Goal: Task Accomplishment & Management: Manage account settings

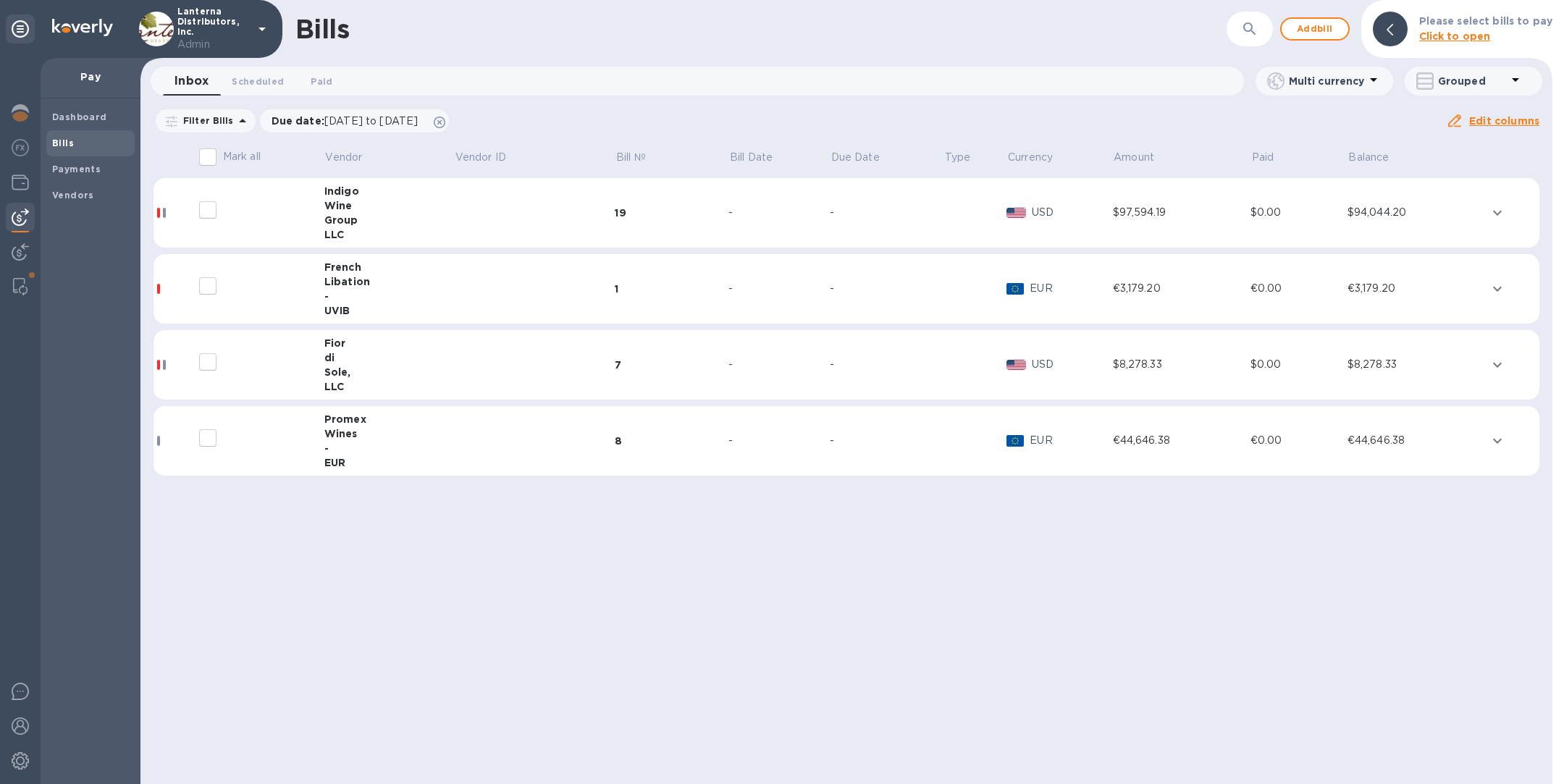
click at [405, 366] on div "Sole," at bounding box center [389, 372] width 129 height 14
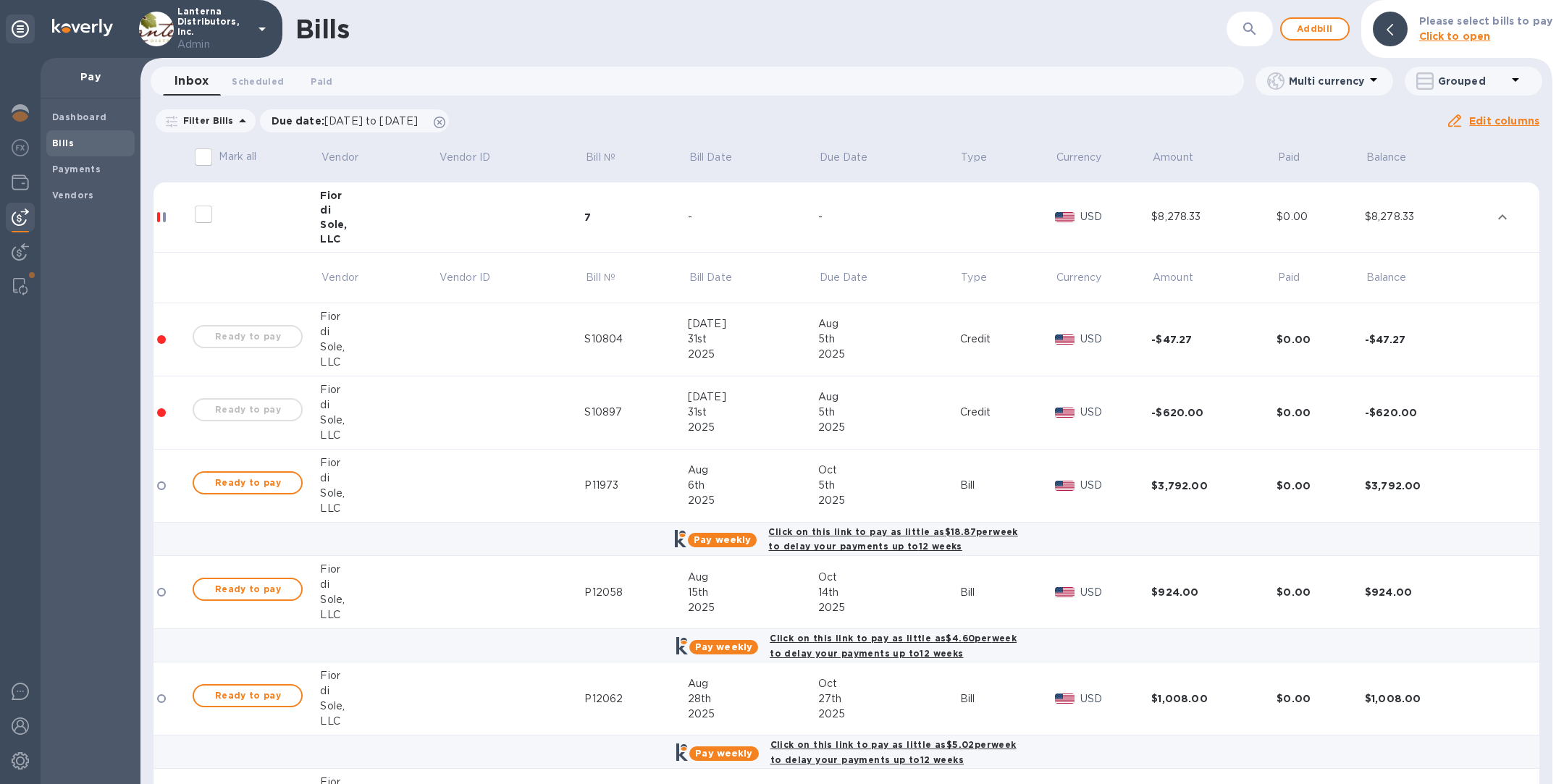
scroll to position [152, 0]
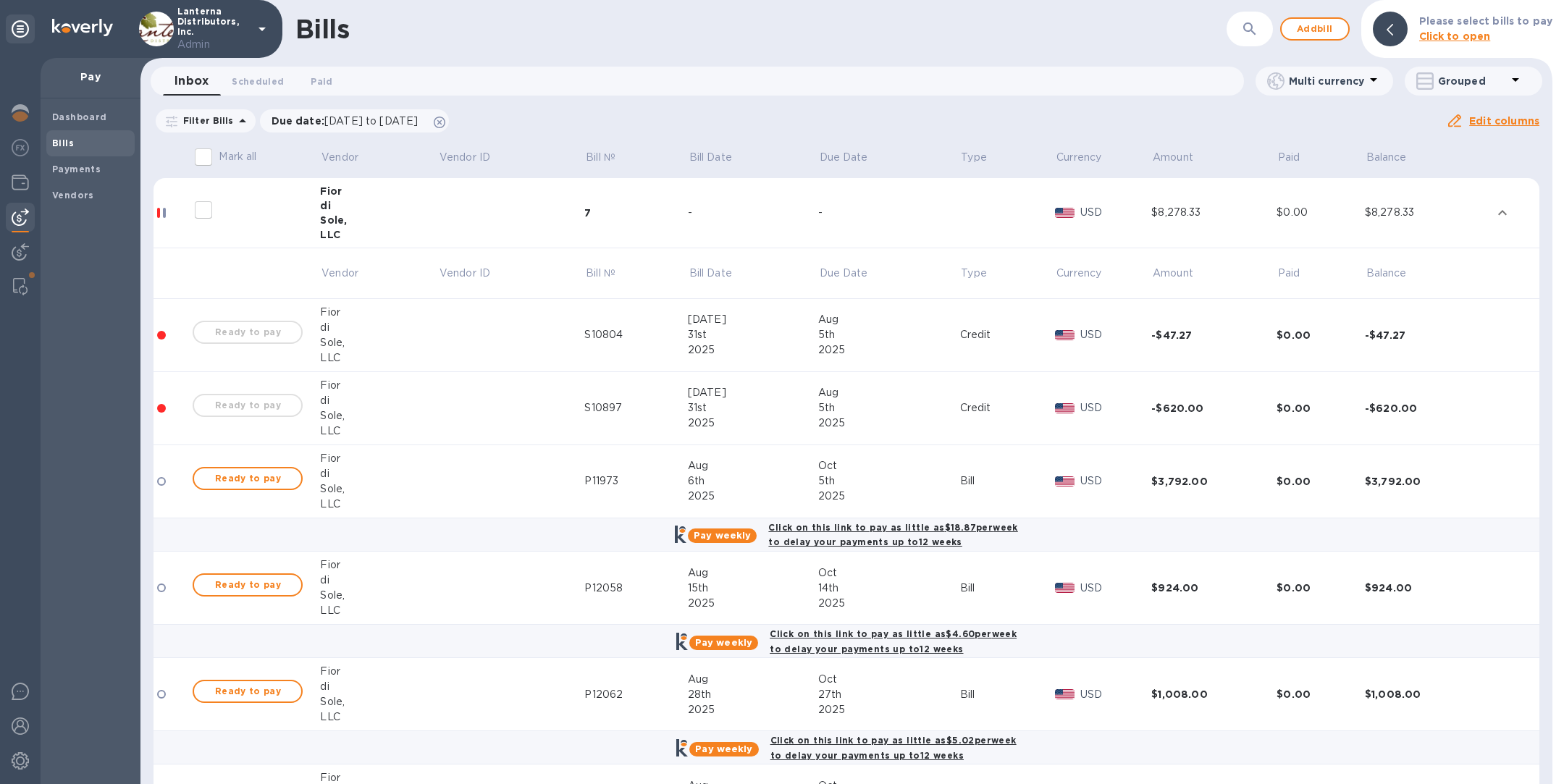
click at [705, 212] on div "-" at bounding box center [752, 212] width 130 height 15
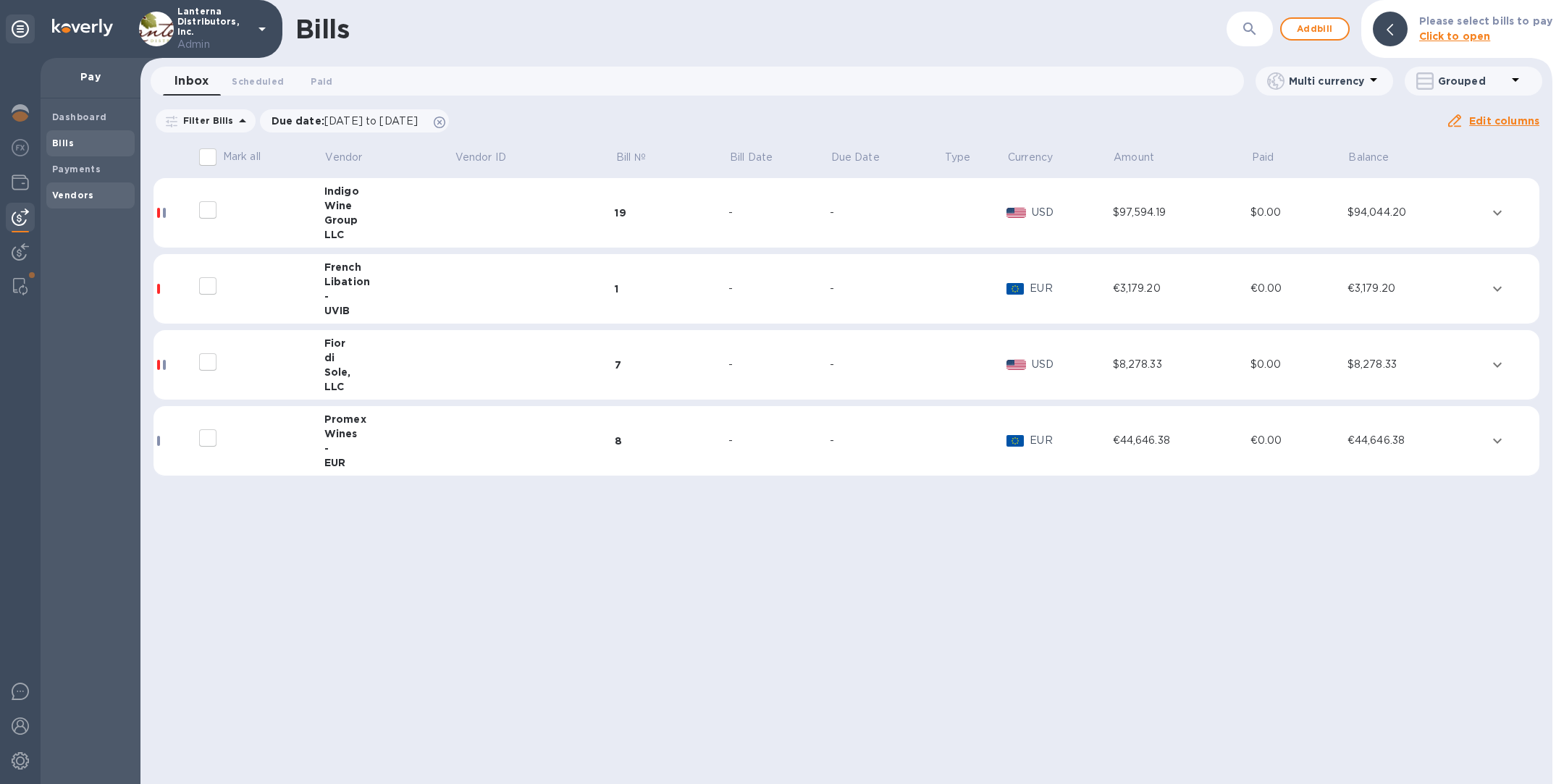
click at [63, 194] on b "Vendors" at bounding box center [73, 195] width 42 height 11
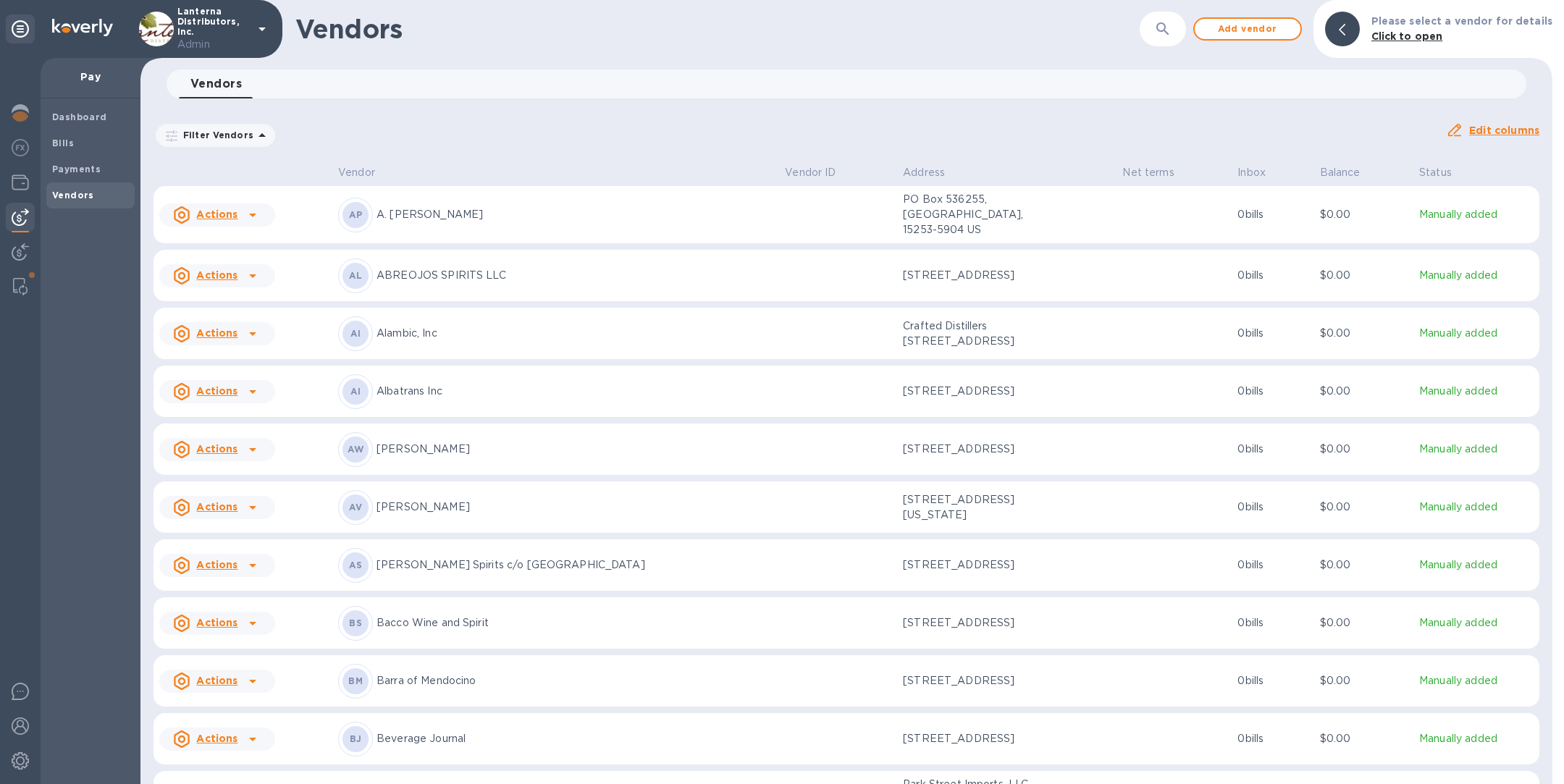
click at [1172, 41] on button "button" at bounding box center [1163, 30] width 35 height 35
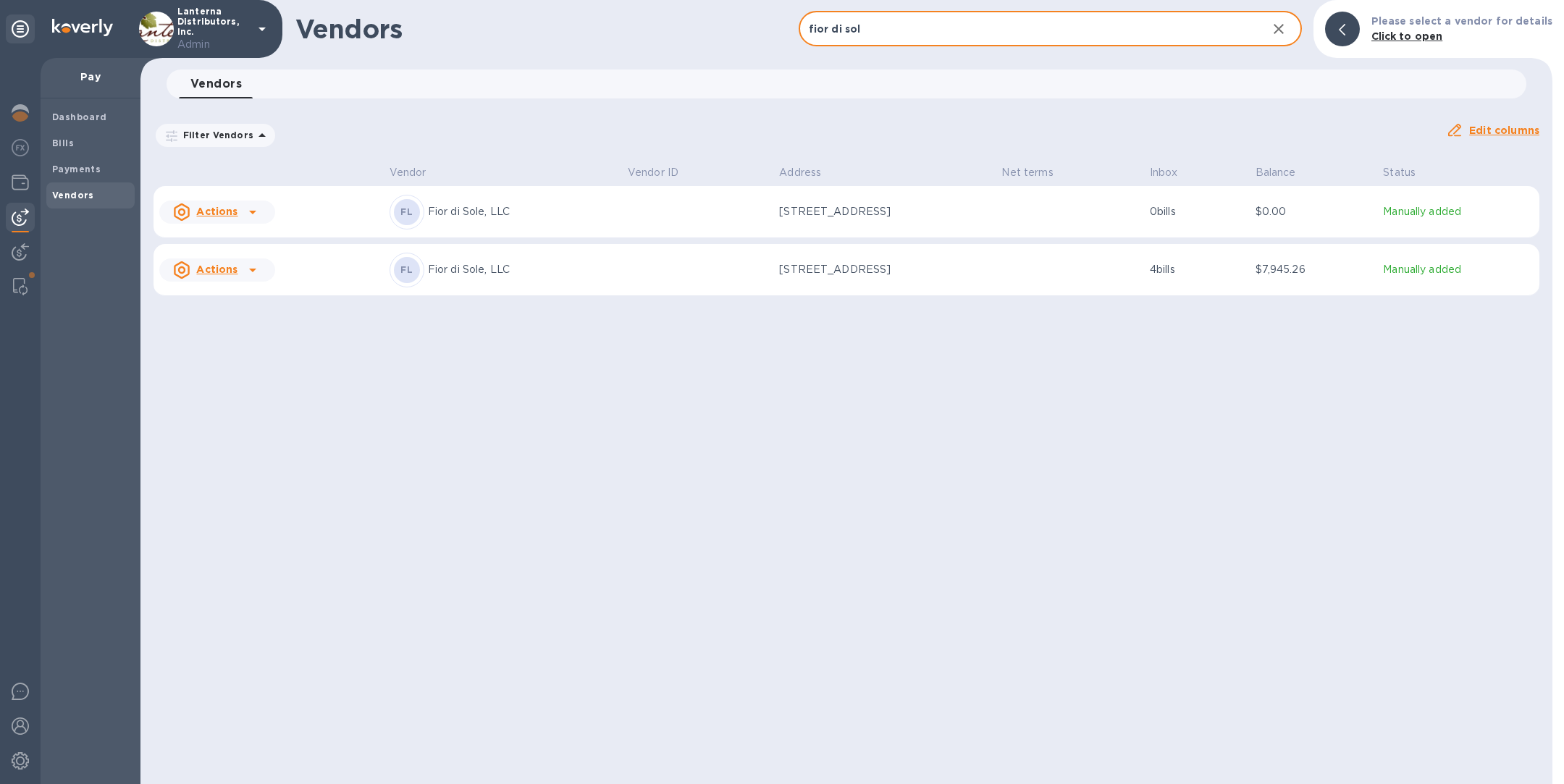
type input "fior di sol"
click at [454, 280] on div "FL Fior di Sole, LLC" at bounding box center [503, 270] width 227 height 35
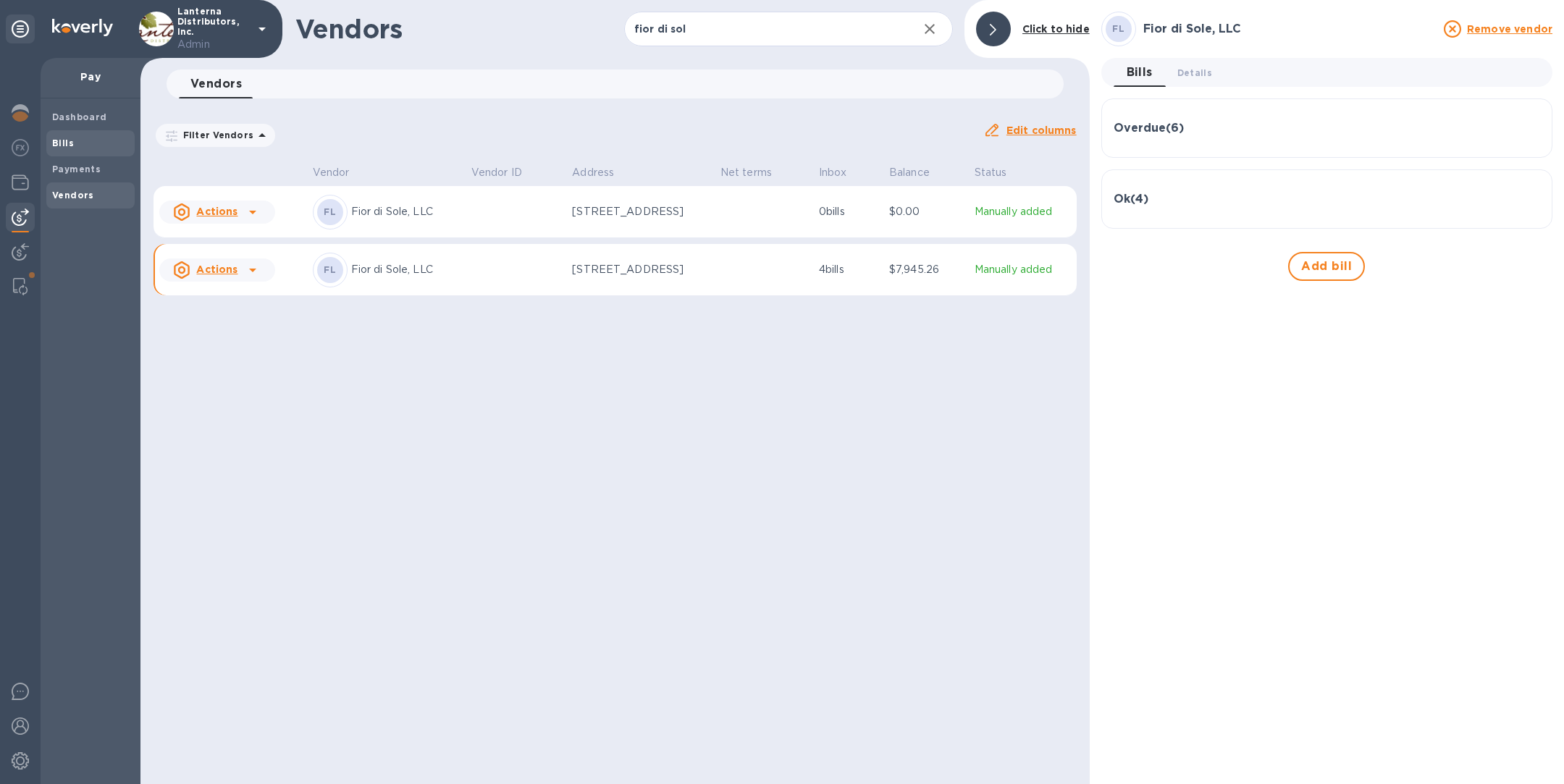
click at [74, 143] on span "Bills" at bounding box center [90, 144] width 77 height 14
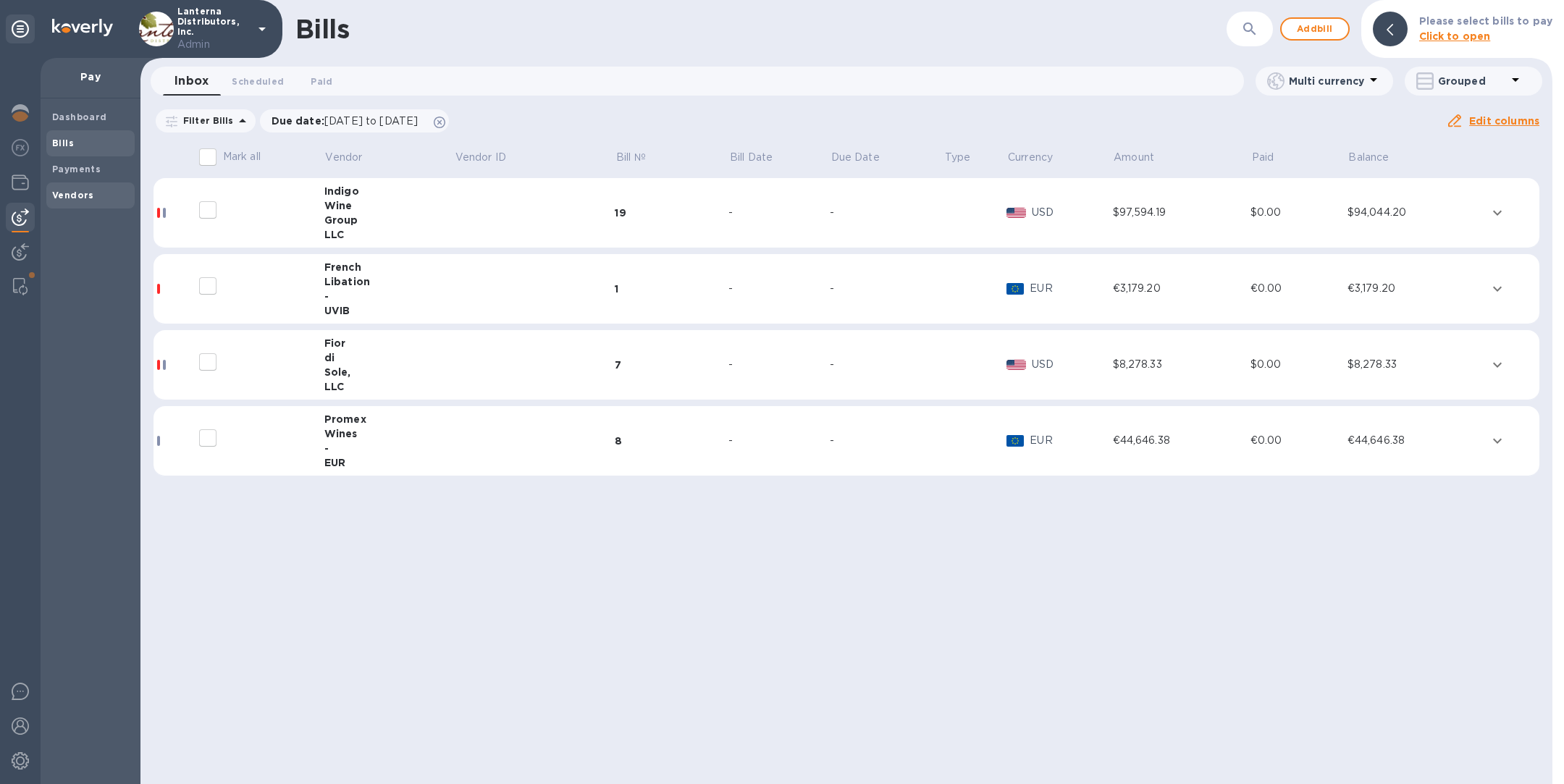
click at [65, 194] on b "Vendors" at bounding box center [73, 195] width 42 height 11
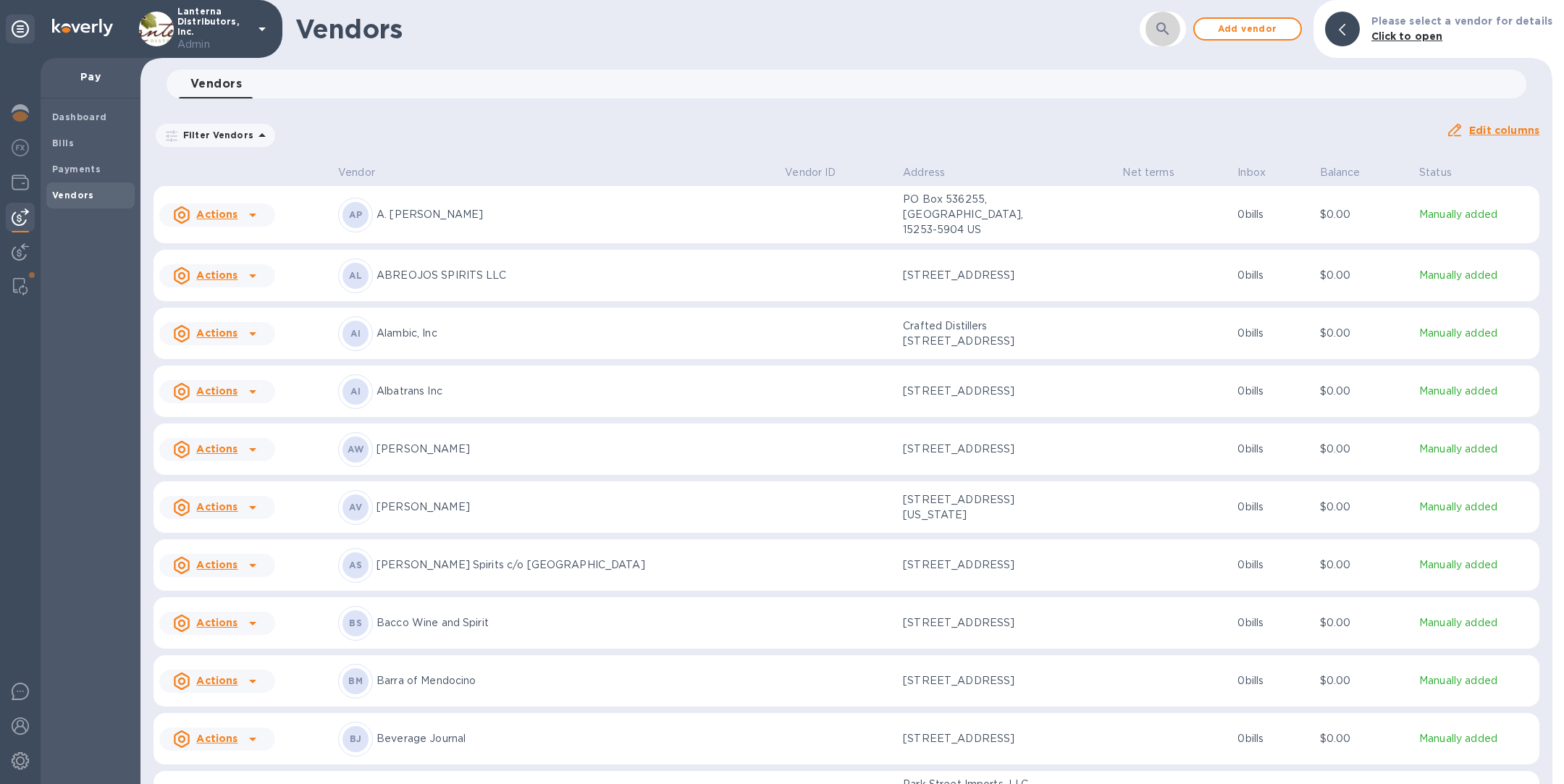
click at [1157, 27] on button "button" at bounding box center [1163, 30] width 35 height 35
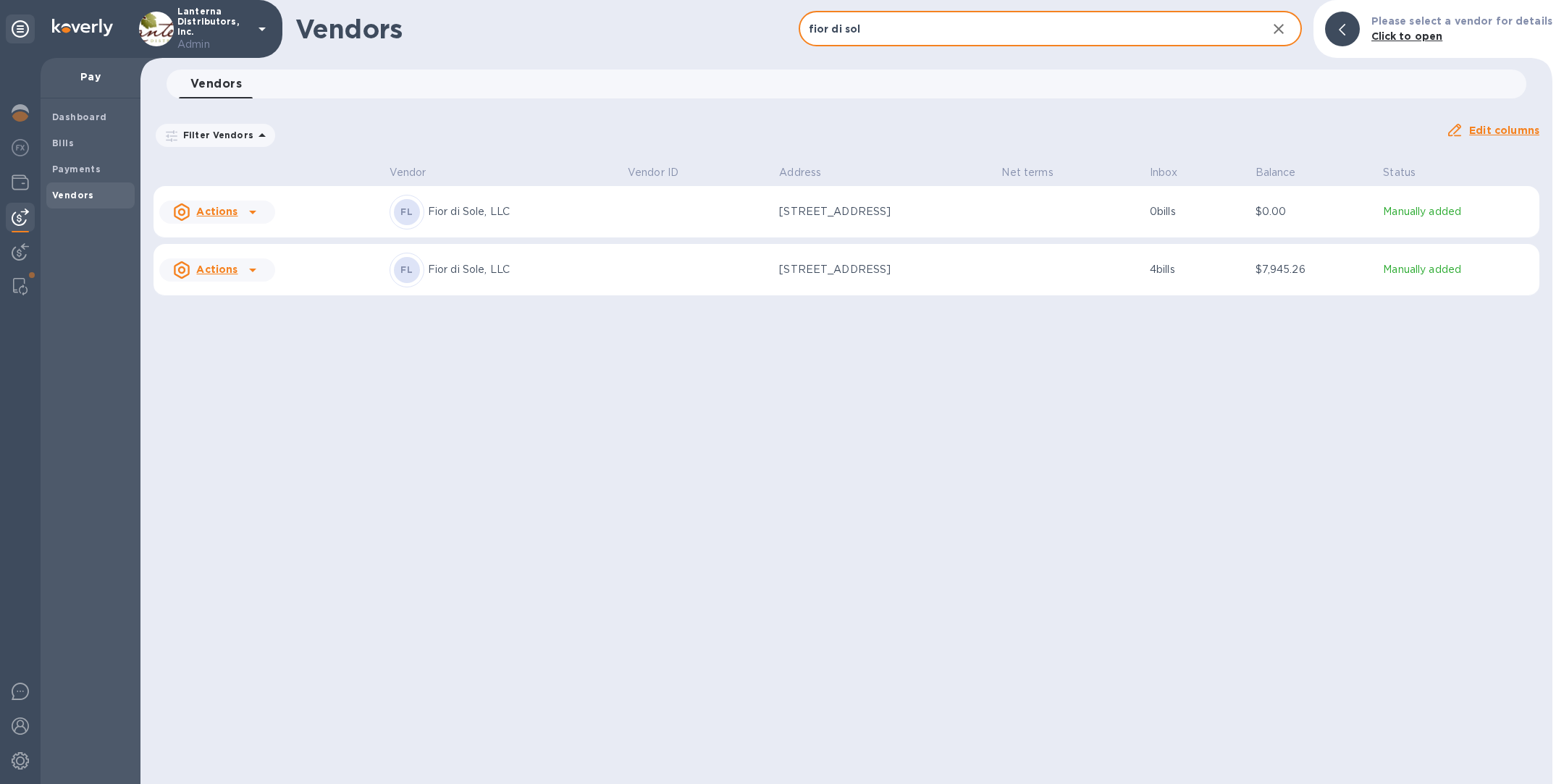
type input "fior di sol"
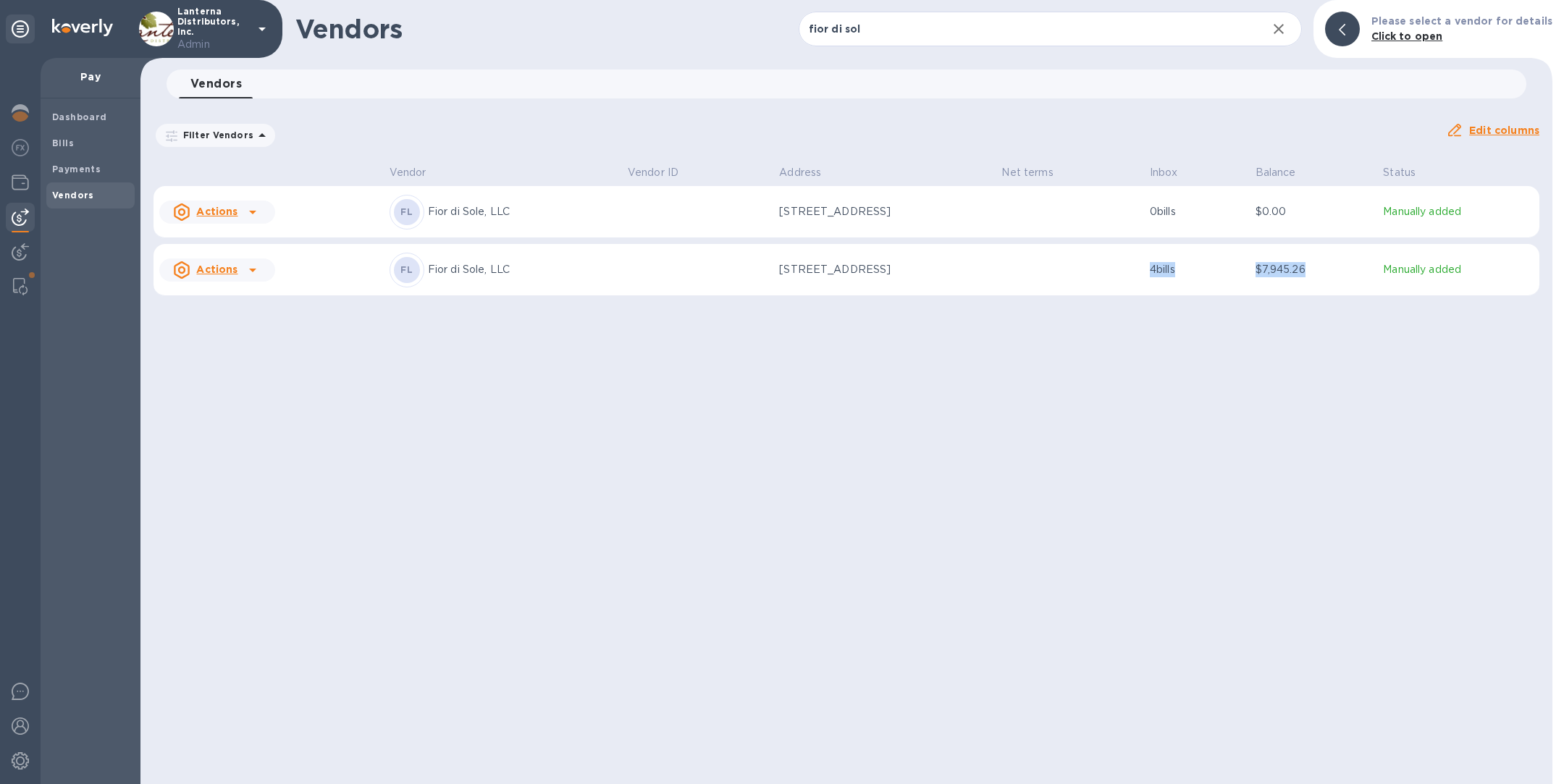
drag, startPoint x: 1165, startPoint y: 274, endPoint x: 1333, endPoint y: 280, distance: 168.1
click at [1333, 280] on tr "Actions FL Fior di Sole, LLC PO Box 6829, Napa, 94581 US 4 bills $7,945.26 Manu…" at bounding box center [846, 270] width 1386 height 52
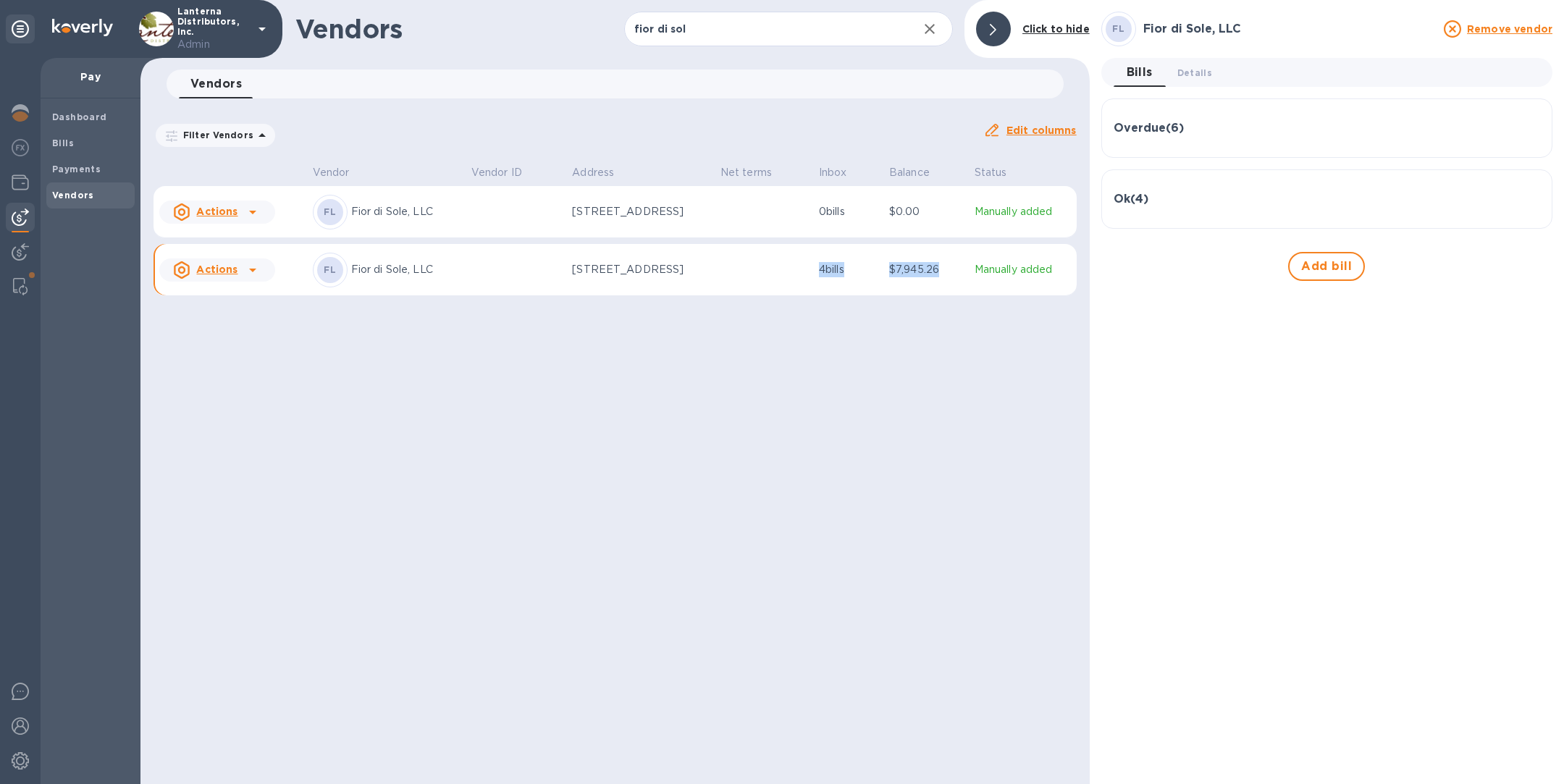
click at [1376, 132] on div "Overdue ( 6 )" at bounding box center [1327, 128] width 427 height 14
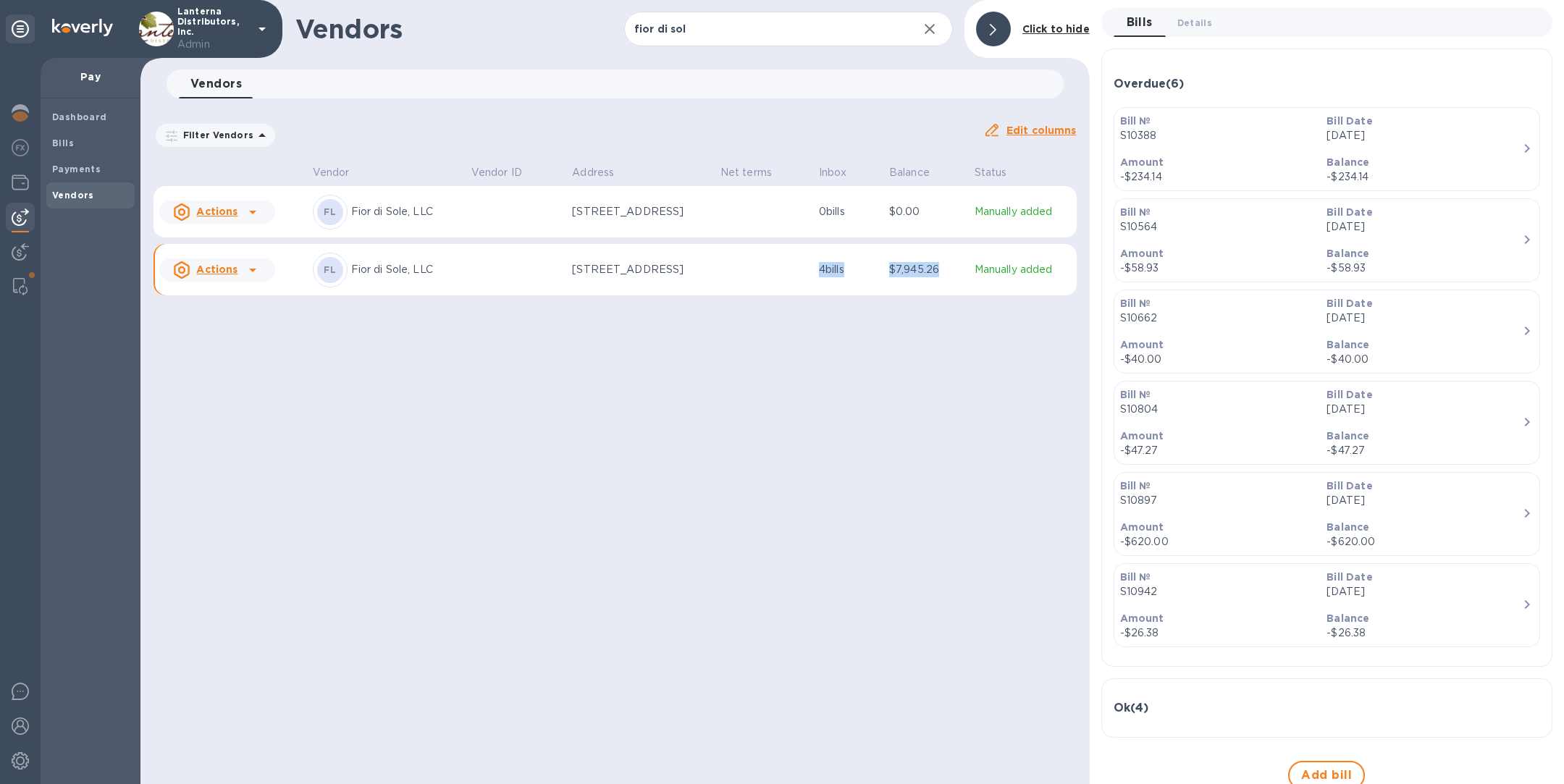
scroll to position [52, 0]
click at [1266, 77] on div "Overdue ( 6 )" at bounding box center [1327, 81] width 427 height 14
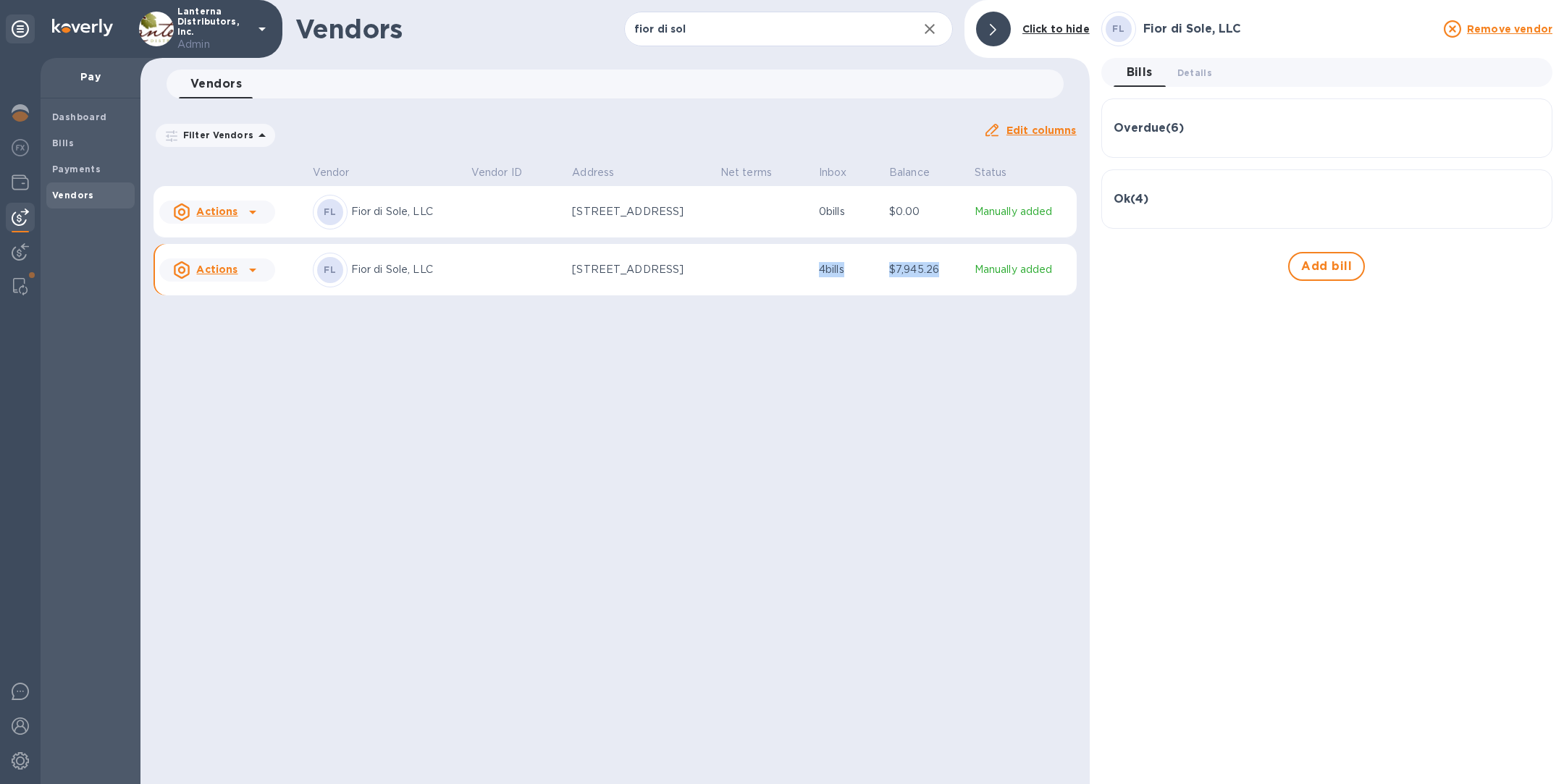
scroll to position [0, 0]
click at [1297, 218] on div "Ok ( 4 ) Bill № P11973 Bill Date Aug 6th 2025 Amount $3,792.00 Balance $3,792.0…" at bounding box center [1326, 199] width 451 height 59
click at [1269, 202] on div "Ok ( 4 )" at bounding box center [1327, 199] width 427 height 14
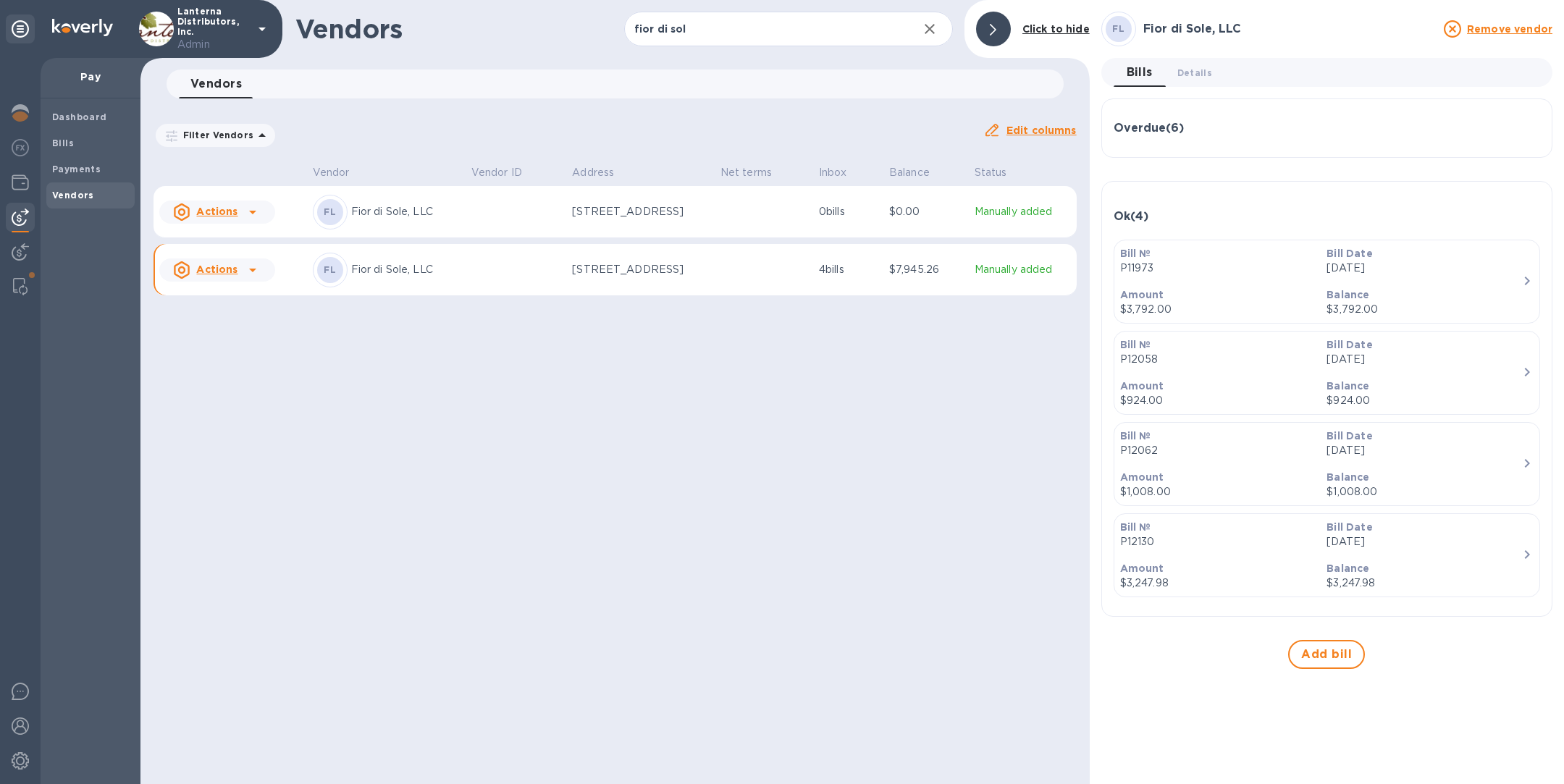
click at [1231, 210] on div "Ok ( 4 )" at bounding box center [1327, 216] width 427 height 14
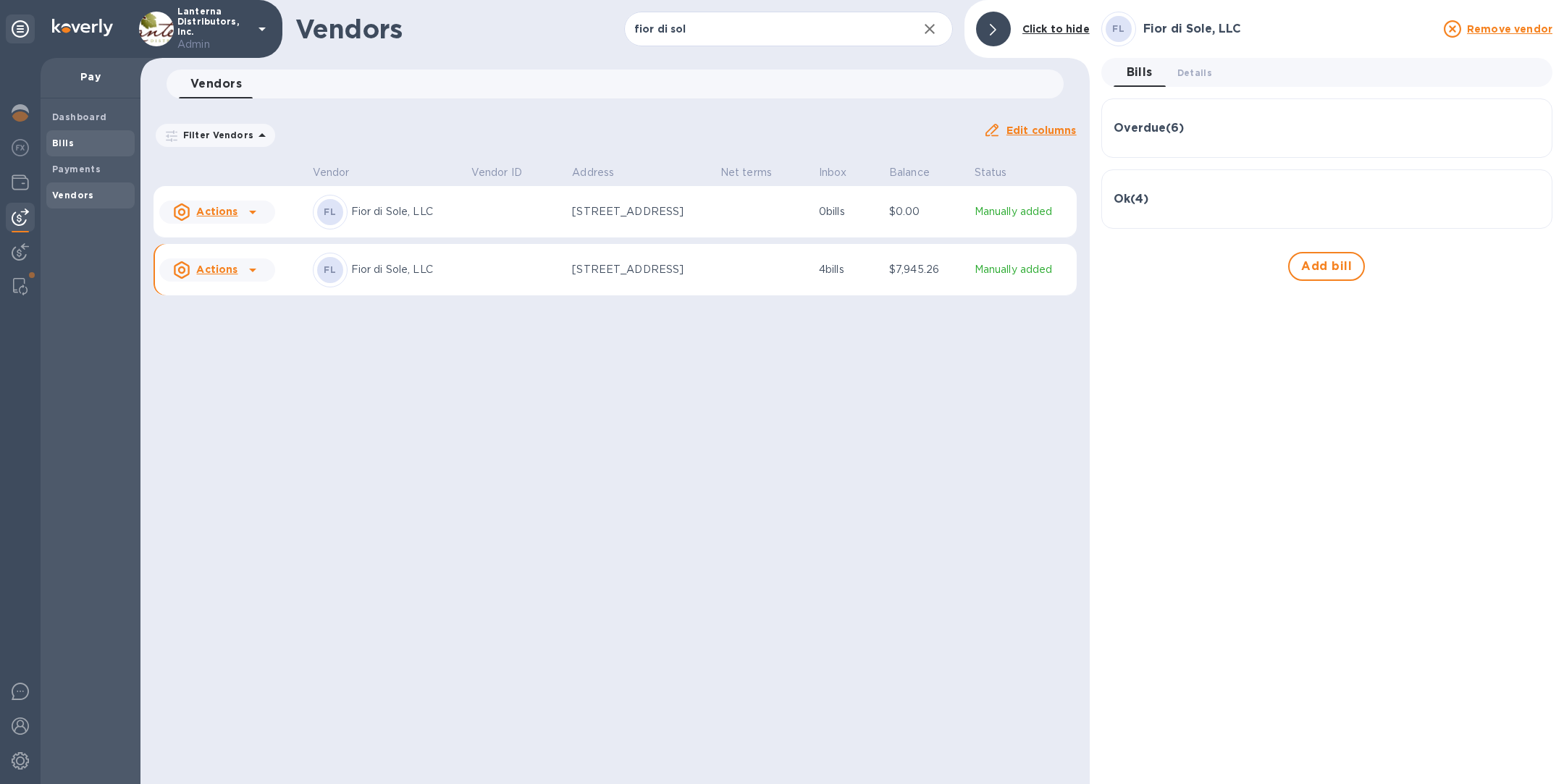
click at [87, 147] on span "Bills" at bounding box center [90, 144] width 77 height 14
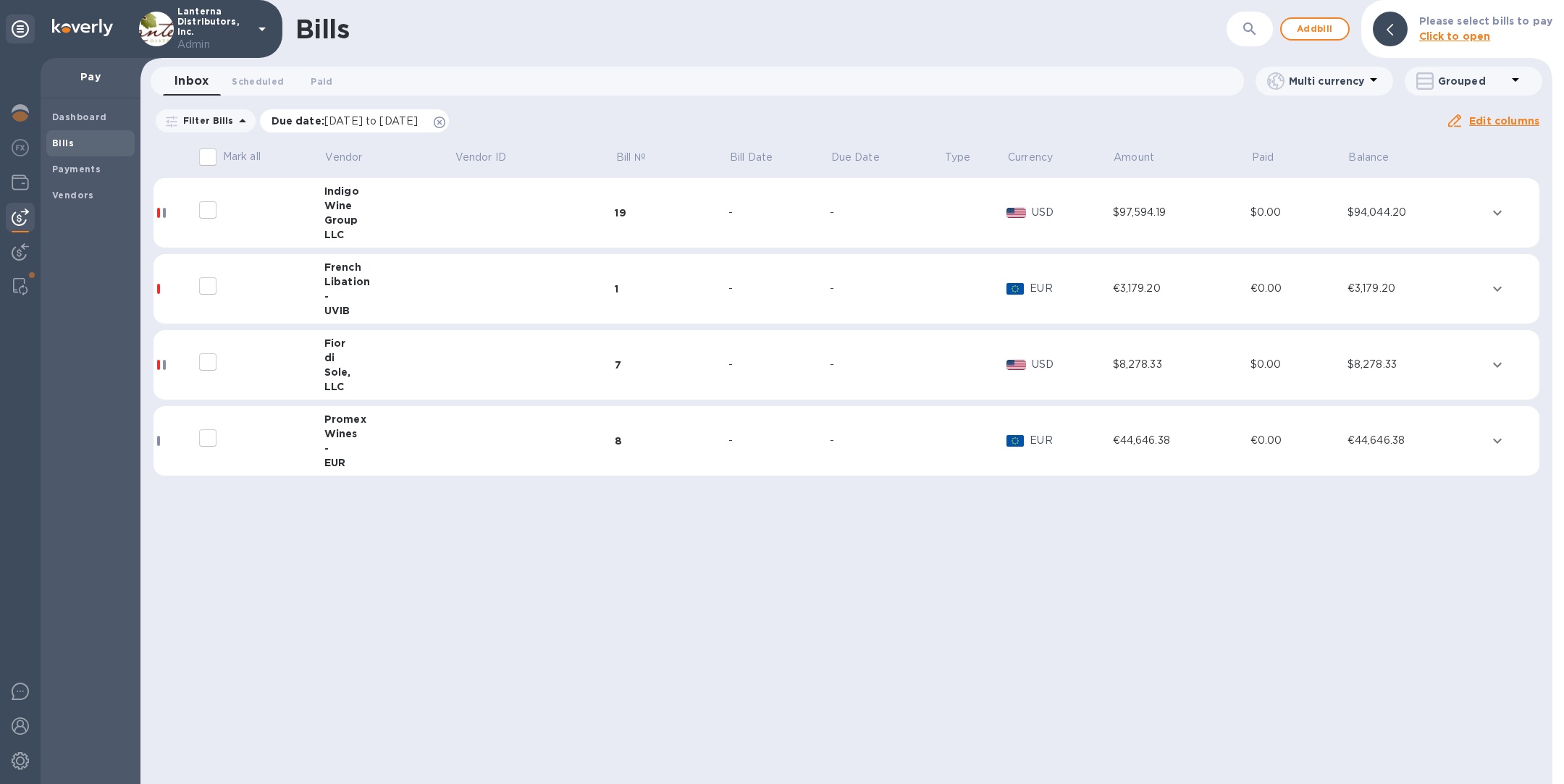
click at [445, 121] on icon at bounding box center [440, 122] width 12 height 12
click at [427, 215] on div "Sole," at bounding box center [389, 220] width 129 height 14
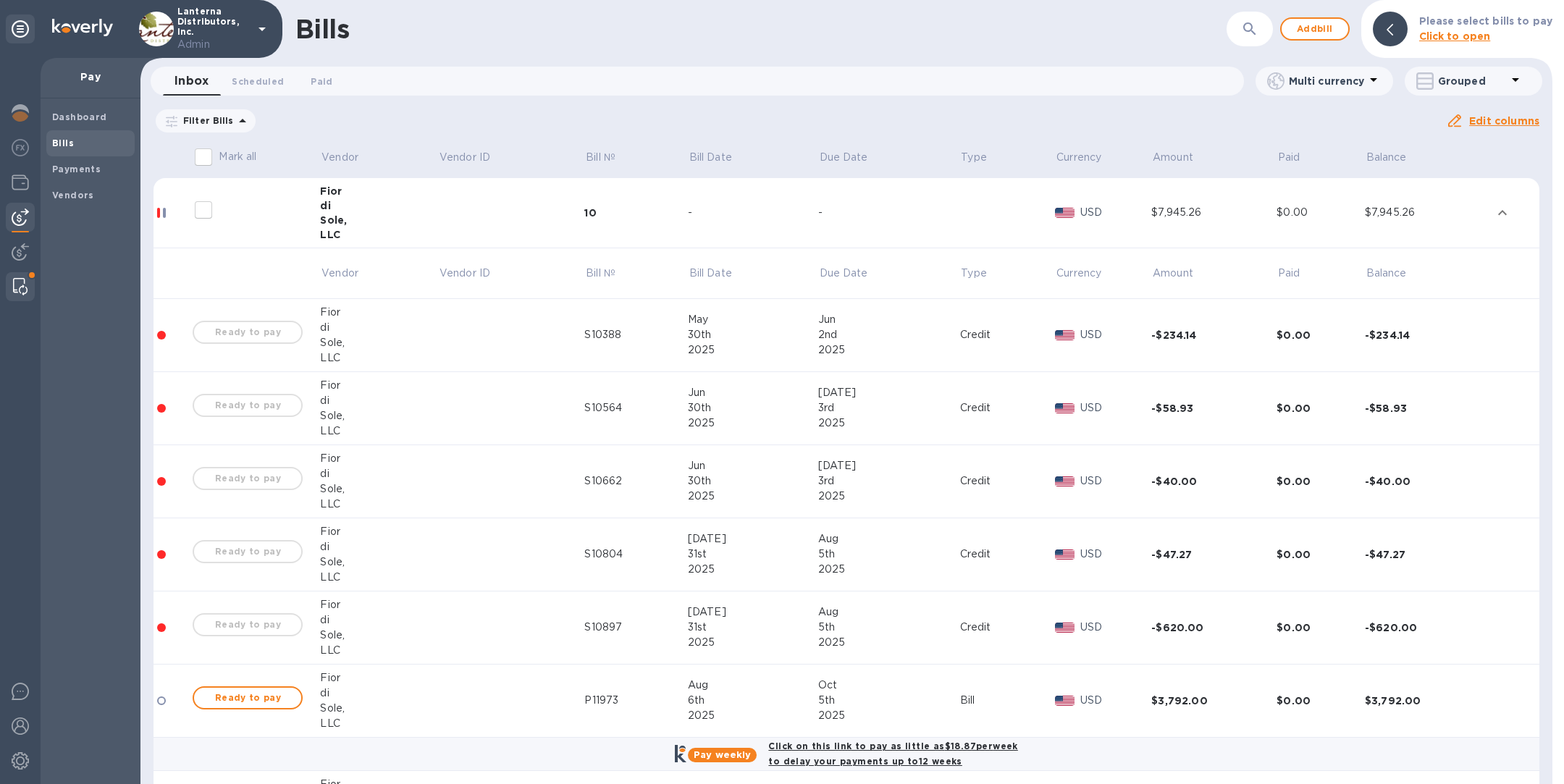
click at [17, 284] on img at bounding box center [20, 287] width 14 height 18
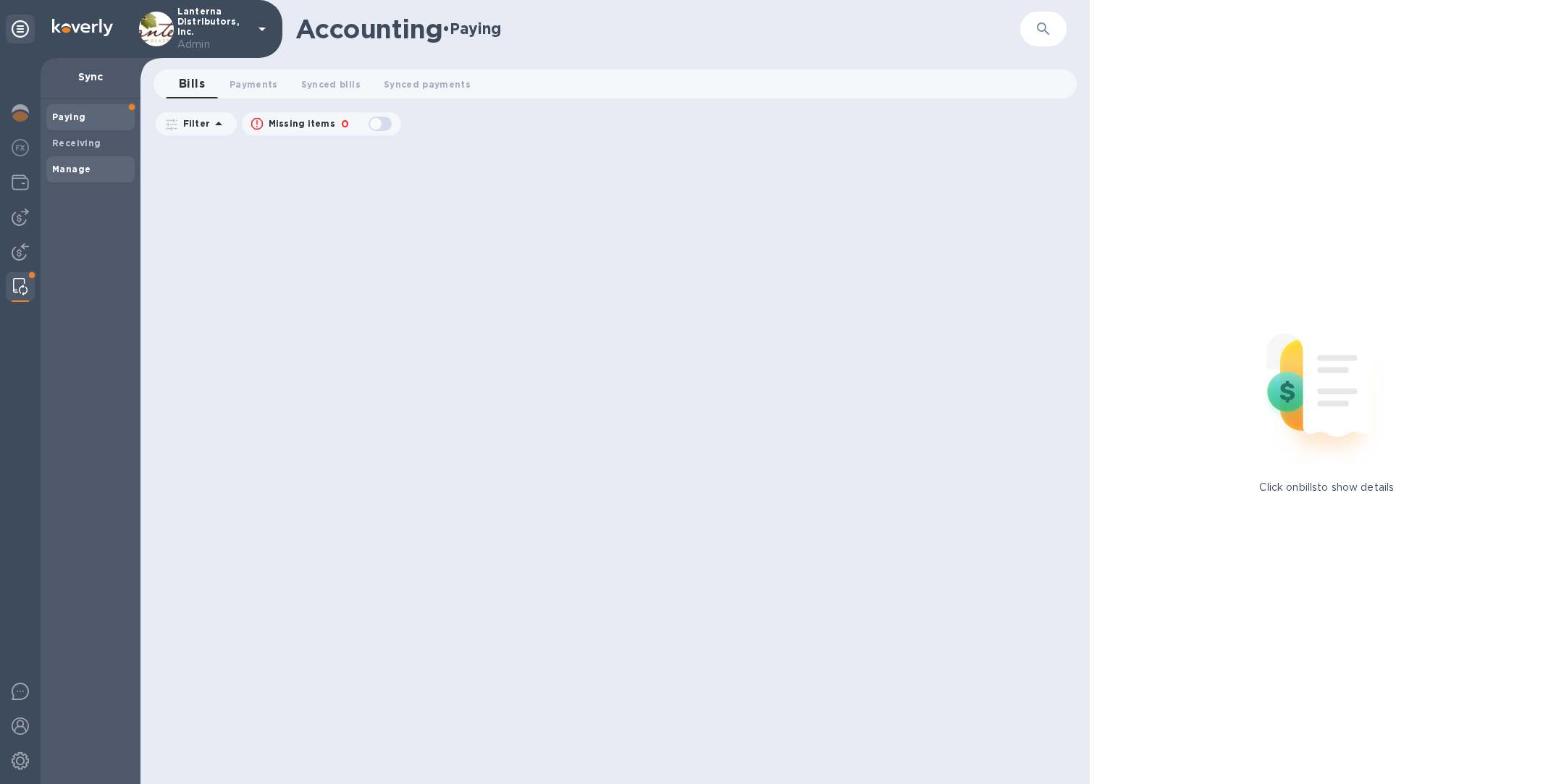
click at [83, 168] on b "Manage" at bounding box center [71, 169] width 38 height 11
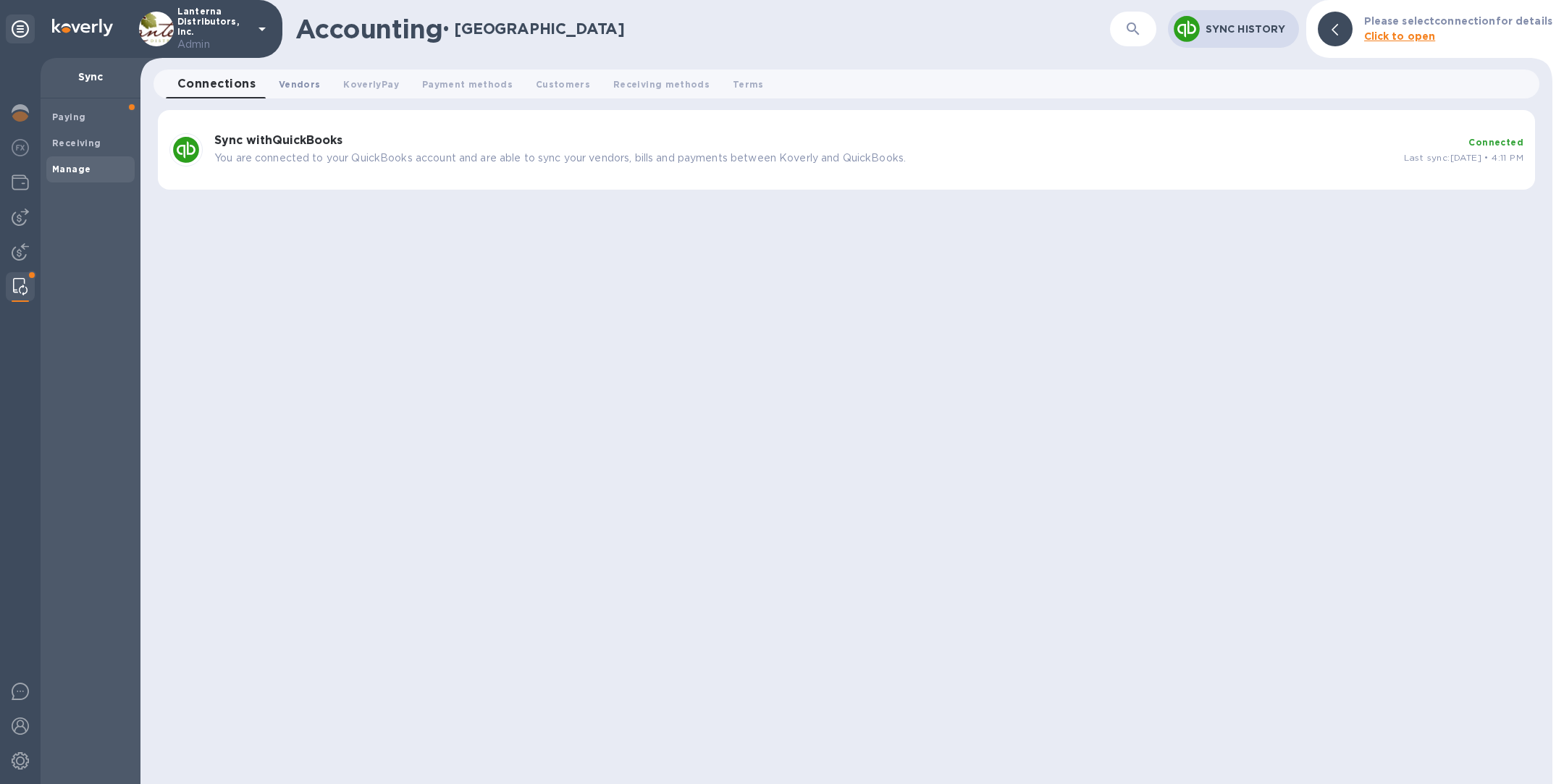
click at [312, 81] on span "Vendors 0" at bounding box center [299, 84] width 41 height 15
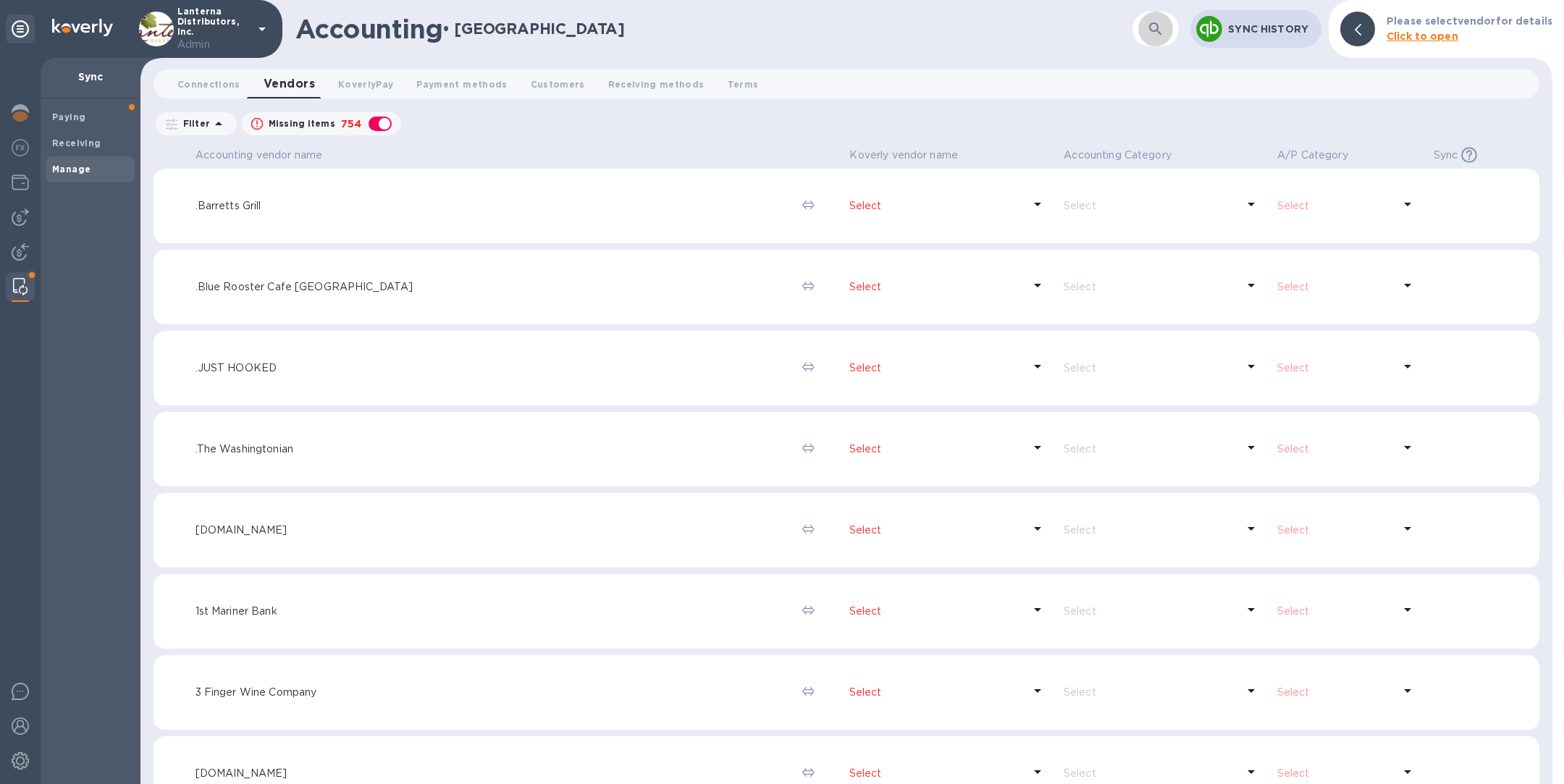
click at [1148, 26] on icon "button" at bounding box center [1156, 29] width 18 height 18
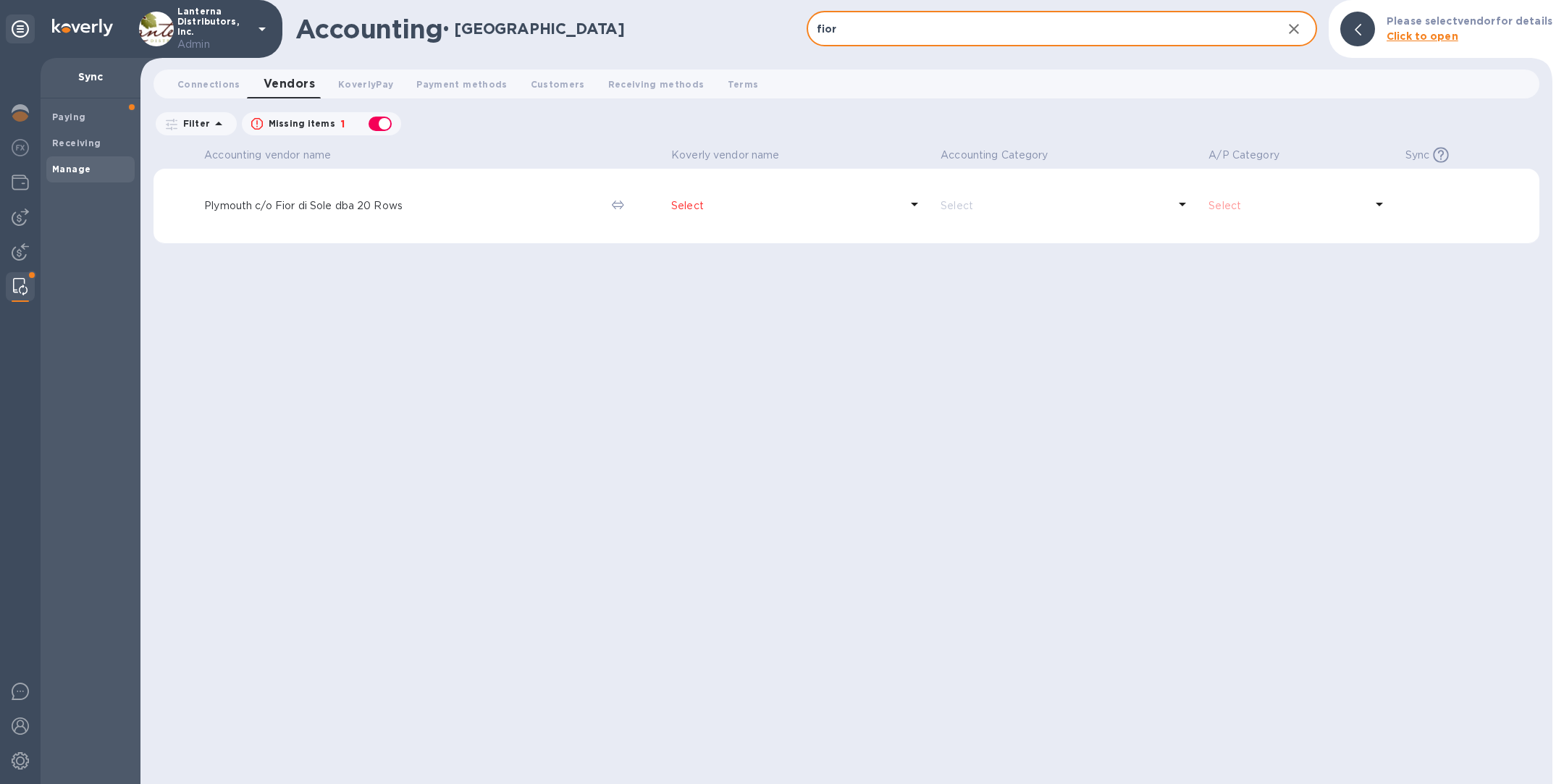
type input "fior di sol"
click at [385, 127] on div "button" at bounding box center [380, 123] width 29 height 20
checkbox input "false"
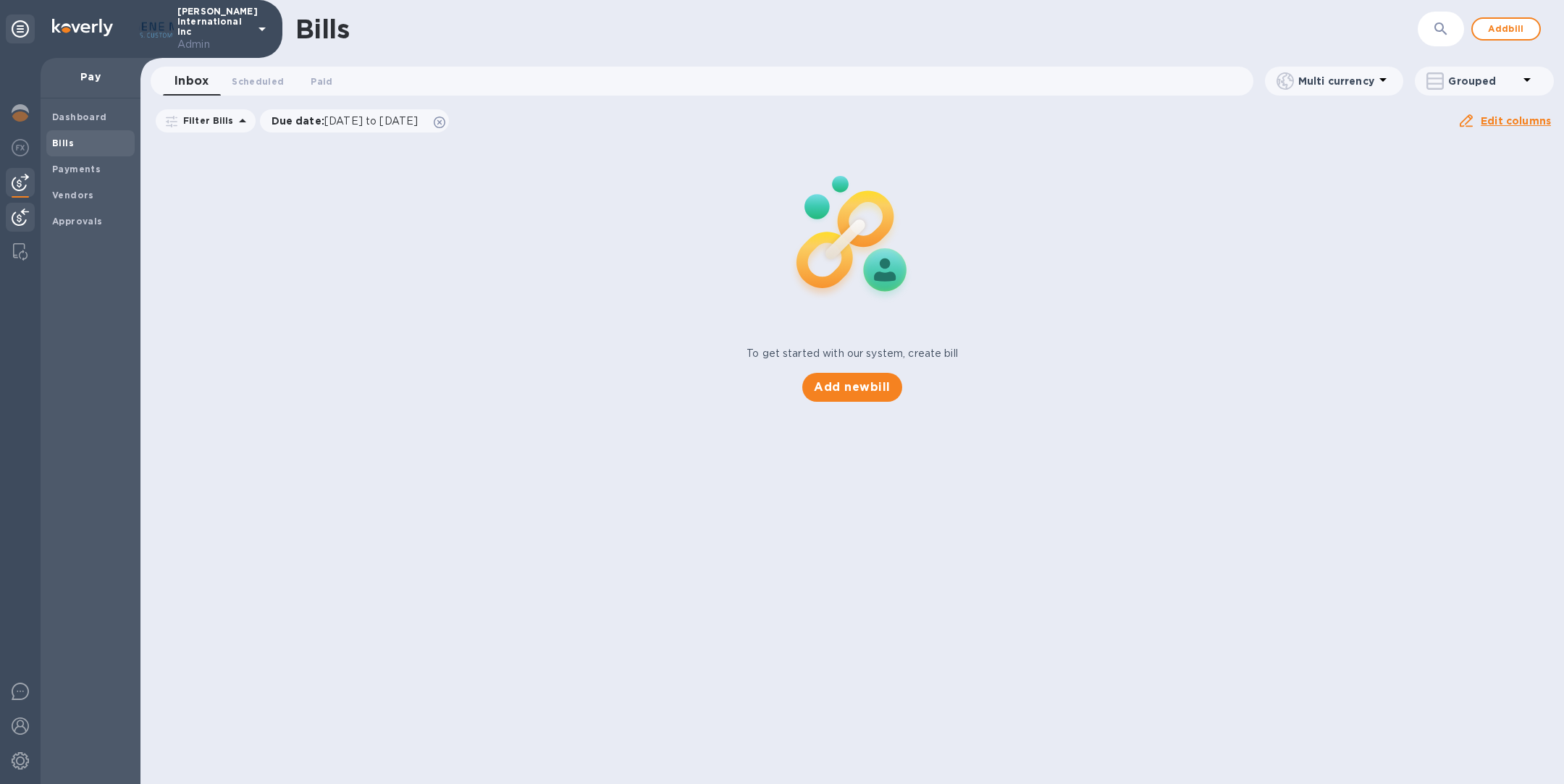
click at [23, 214] on img at bounding box center [21, 217] width 18 height 18
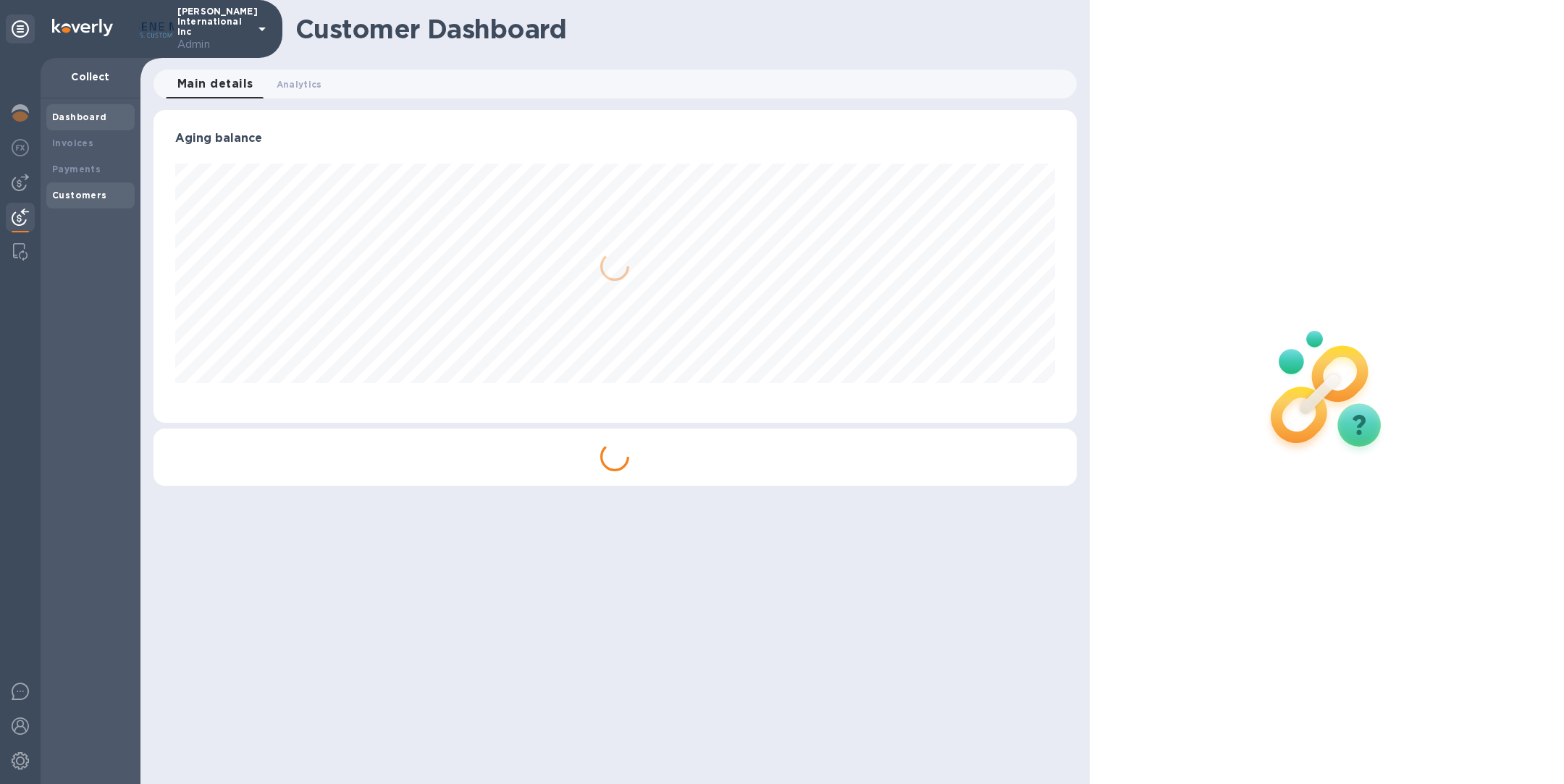
scroll to position [313, 922]
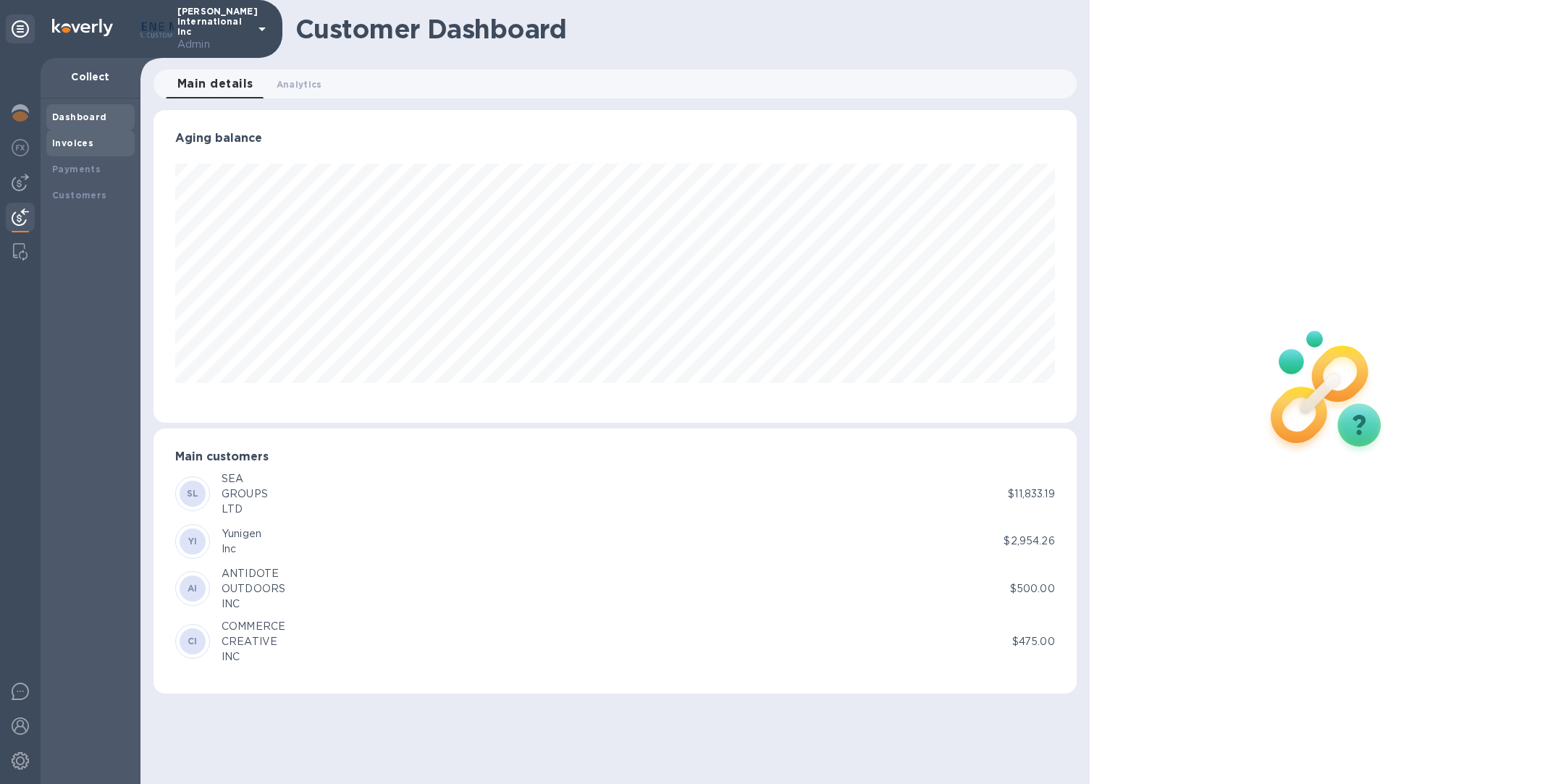
click at [77, 143] on b "Invoices" at bounding box center [73, 143] width 41 height 11
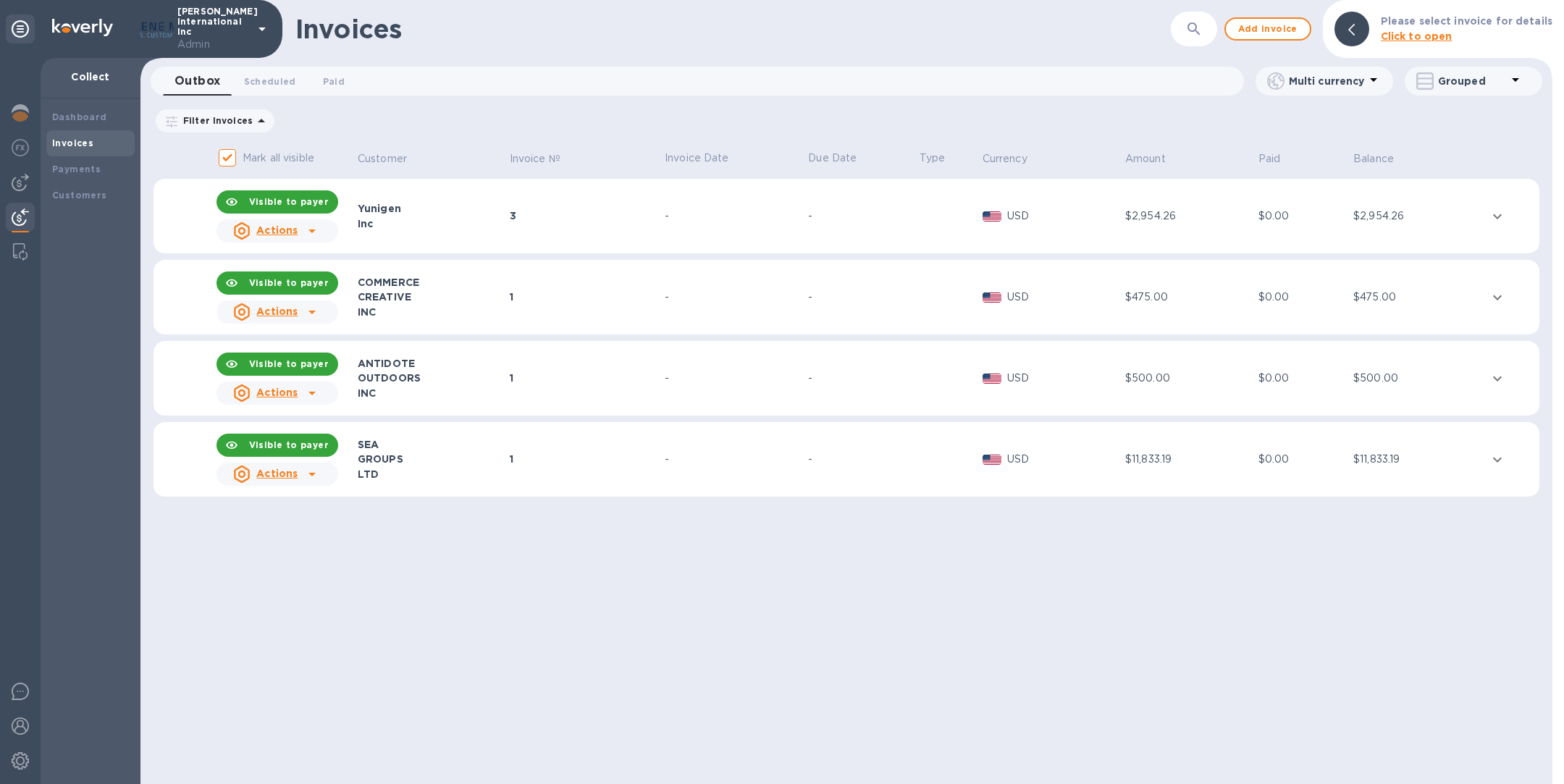
click at [486, 207] on div "Yunigen" at bounding box center [431, 208] width 148 height 14
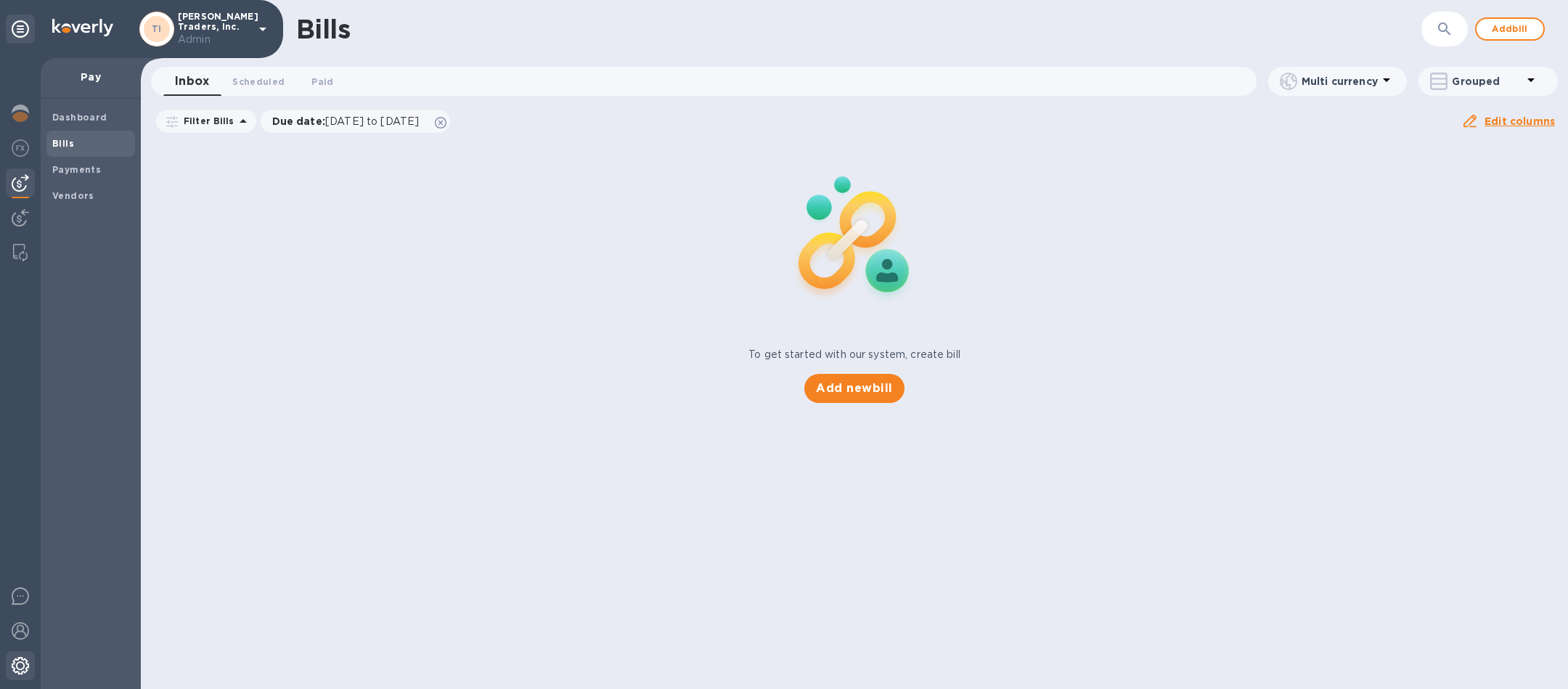
click at [15, 664] on img at bounding box center [21, 666] width 18 height 18
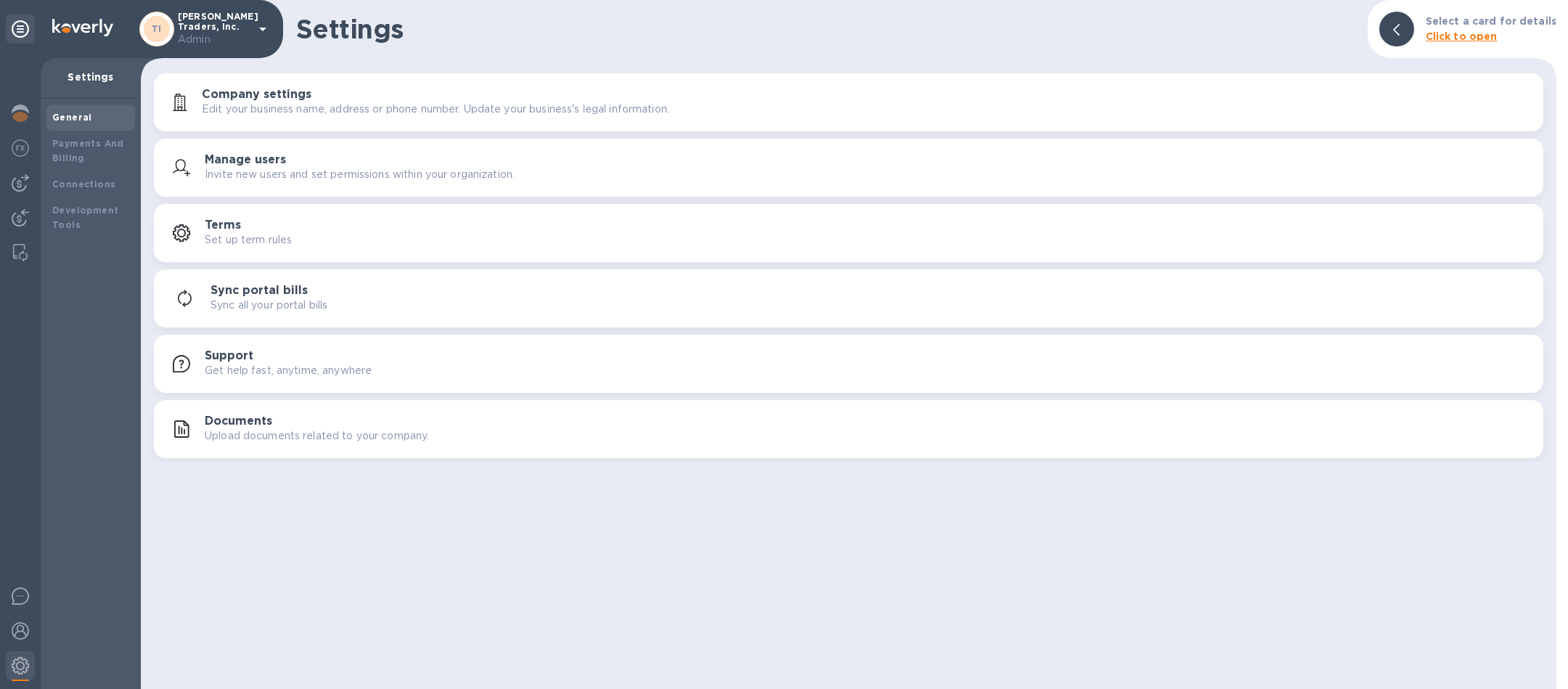
click at [316, 432] on p "Upload documents related to your company." at bounding box center [317, 435] width 224 height 15
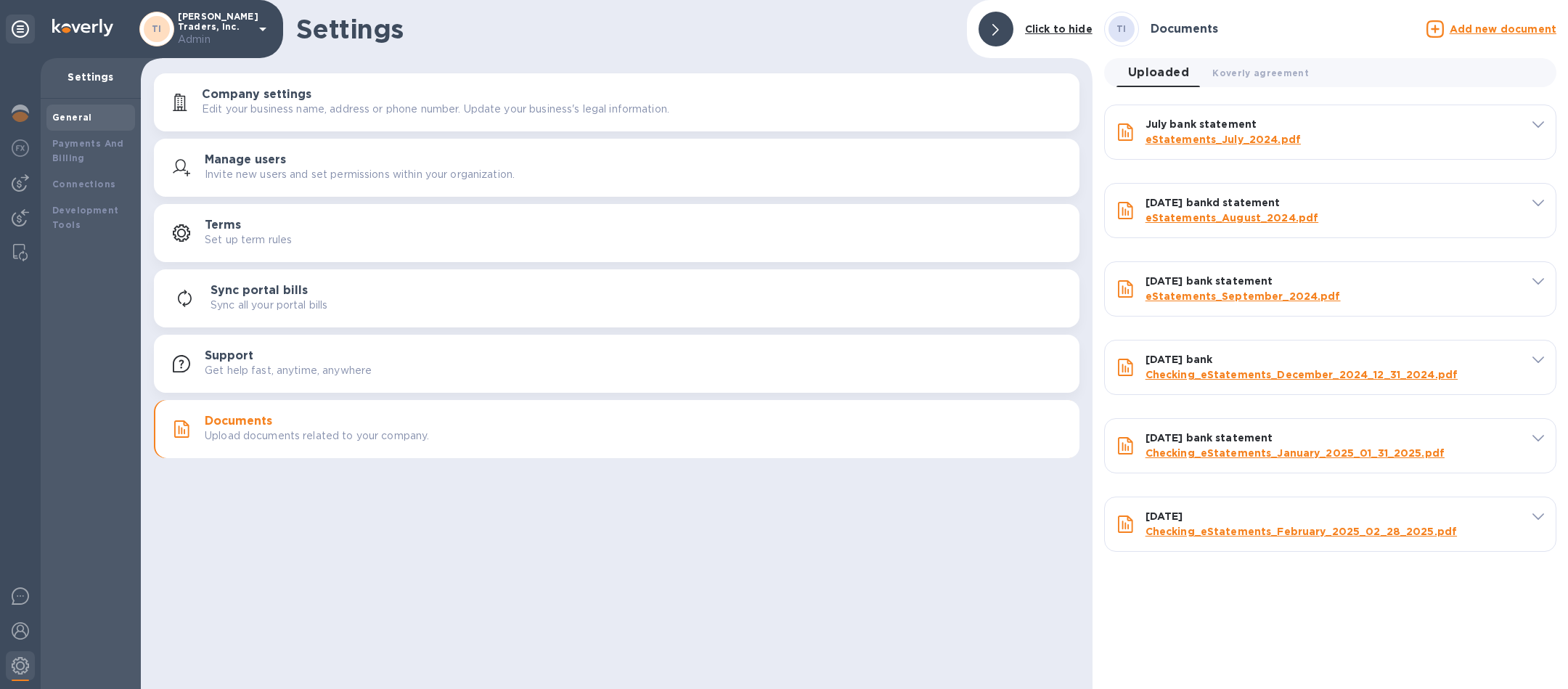
click at [1505, 26] on u "Add new document" at bounding box center [1502, 29] width 106 height 12
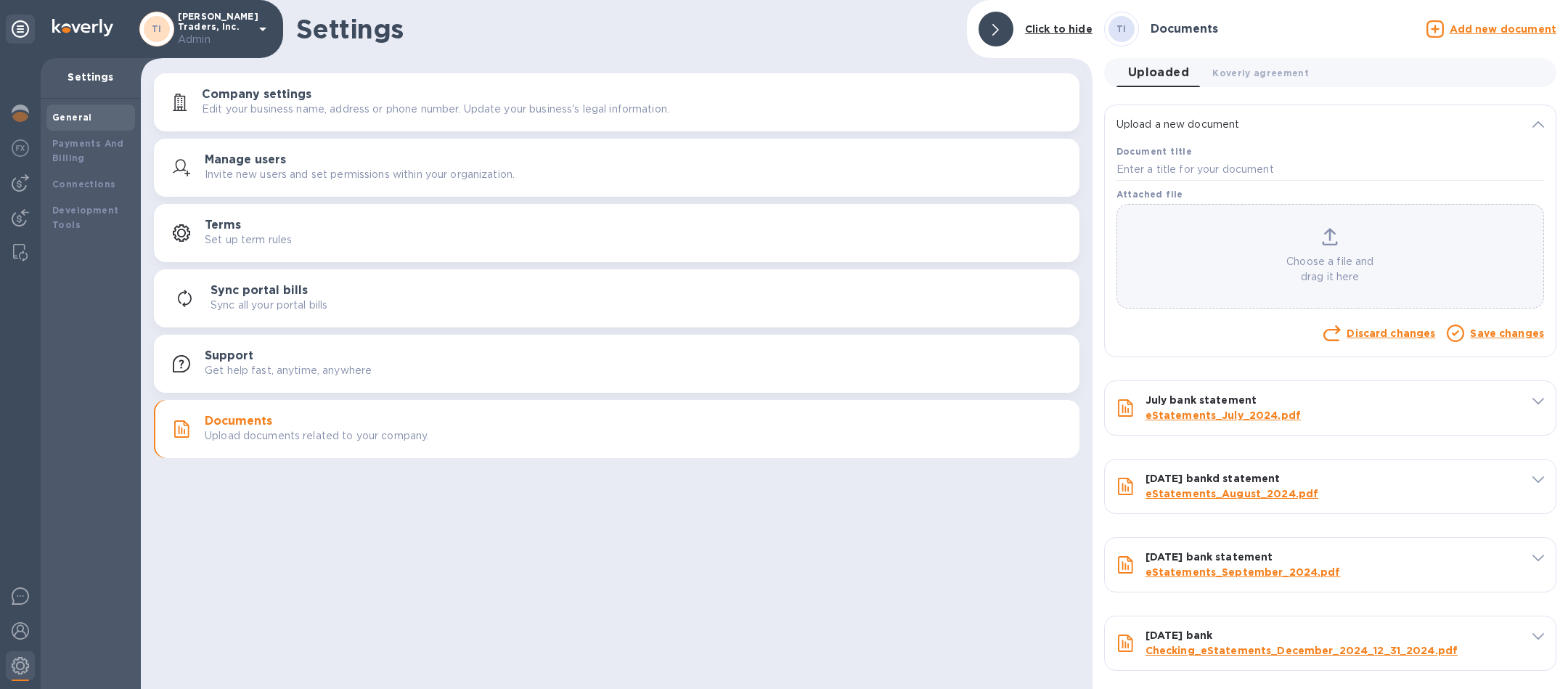
click at [1342, 255] on p "Choose a file and drag it here" at bounding box center [1330, 270] width 426 height 30
click at [1332, 244] on icon at bounding box center [1330, 237] width 16 height 18
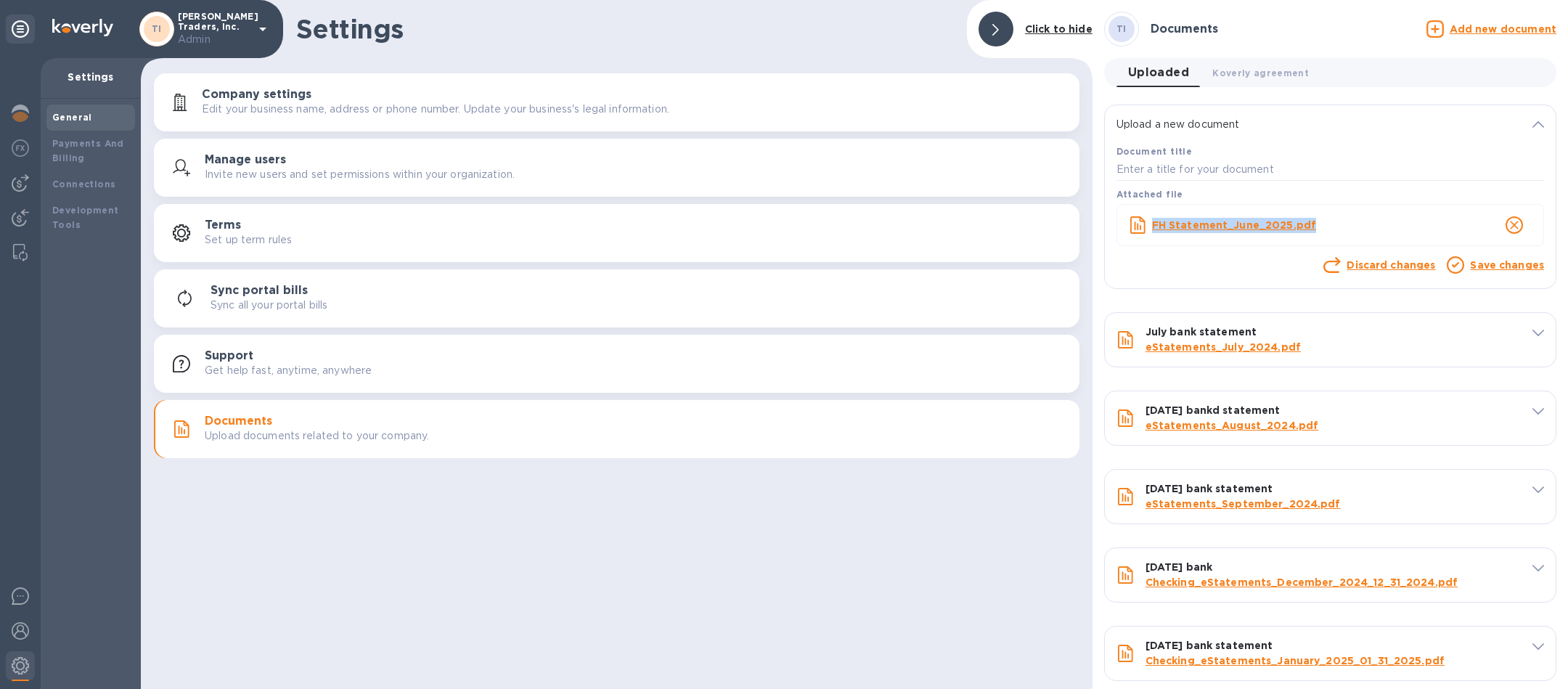
copy b "FH Statement_June_2025.pdf"
drag, startPoint x: 1326, startPoint y: 222, endPoint x: 1149, endPoint y: 226, distance: 177.0
click at [1150, 226] on div "FH Statement_June_2025.pdf" at bounding box center [1308, 226] width 318 height 21
click at [1142, 168] on input "text" at bounding box center [1330, 170] width 428 height 22
paste input "FH Statement_June_2025.pdf"
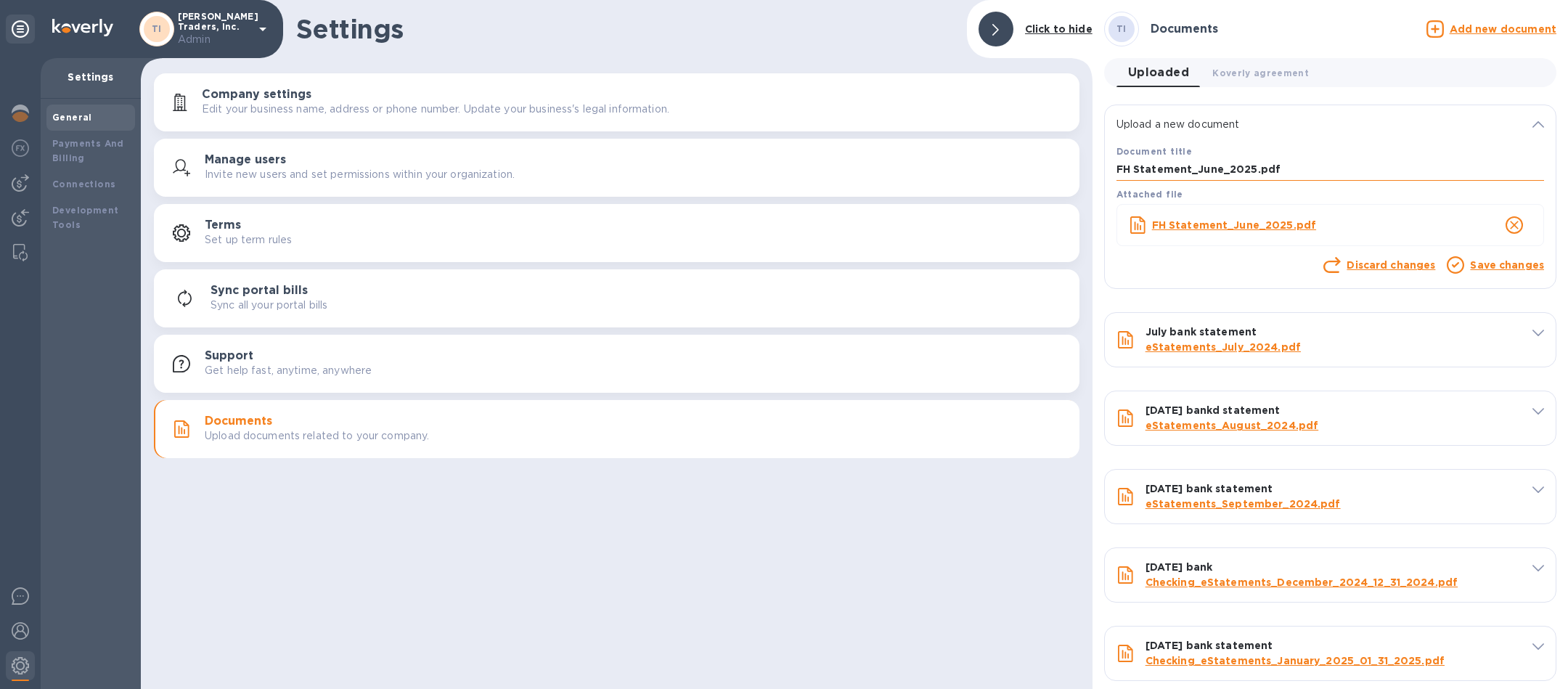
drag, startPoint x: 1285, startPoint y: 162, endPoint x: 1250, endPoint y: 162, distance: 35.0
click at [1250, 162] on input "FH Statement_June_2025.pdf" at bounding box center [1330, 170] width 428 height 22
drag, startPoint x: 1250, startPoint y: 172, endPoint x: 1281, endPoint y: 174, distance: 31.1
click at [1281, 174] on input "FH Statement_June_2025.pdf" at bounding box center [1330, 170] width 428 height 22
type input "FH Statement_June_2025"
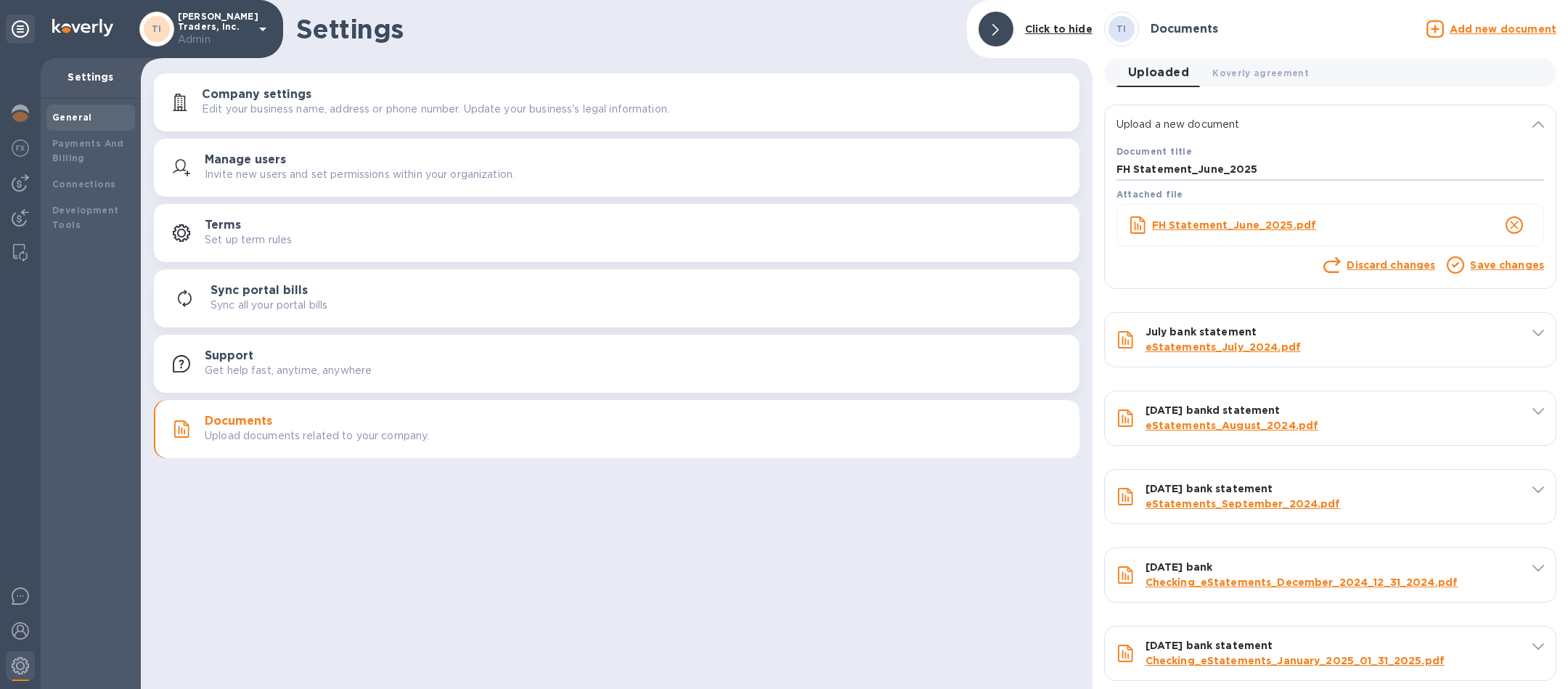
click at [1502, 264] on link "Save changes" at bounding box center [1507, 265] width 74 height 12
